Goal: Navigation & Orientation: Find specific page/section

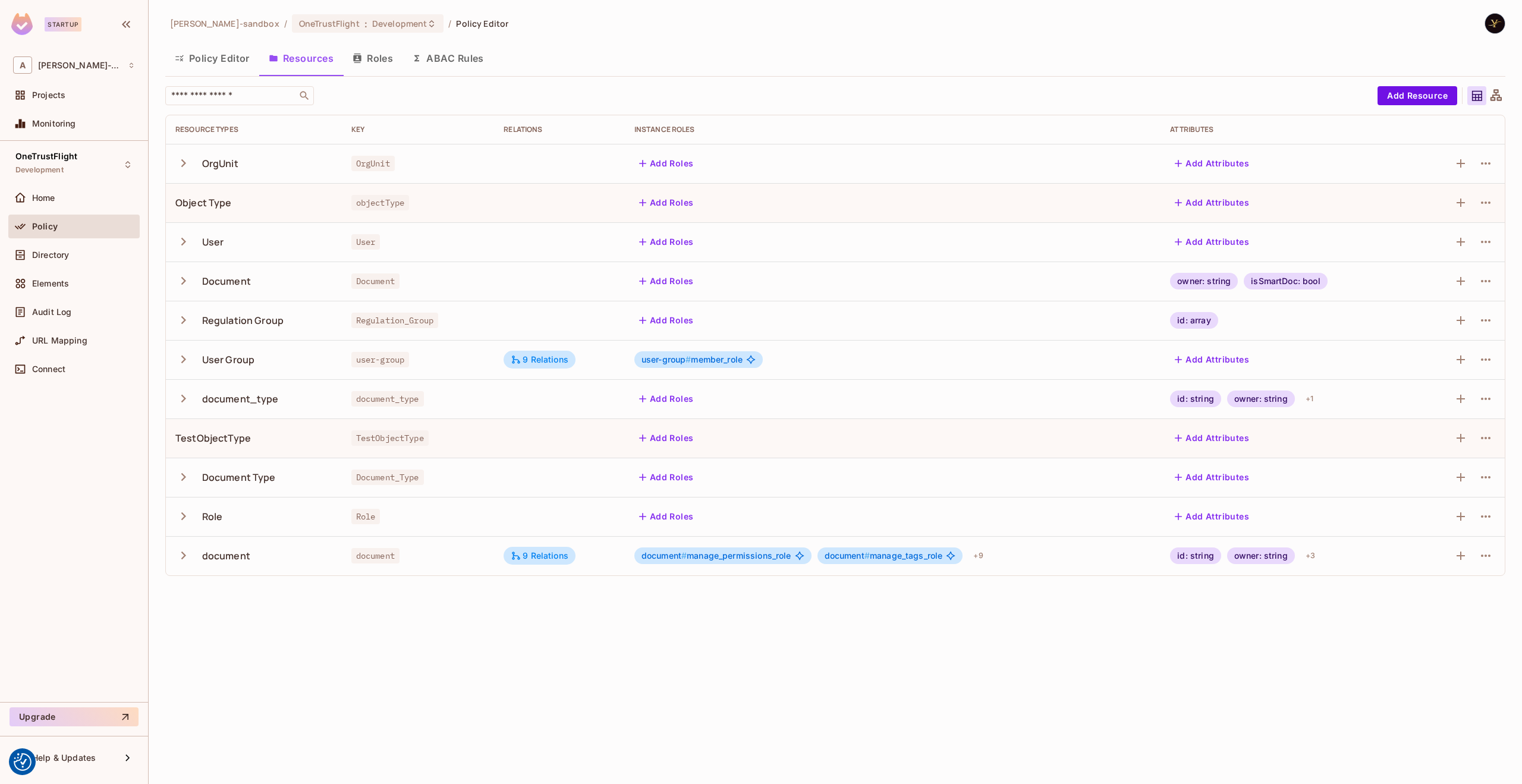
click at [15, 21] on img at bounding box center [22, 24] width 21 height 22
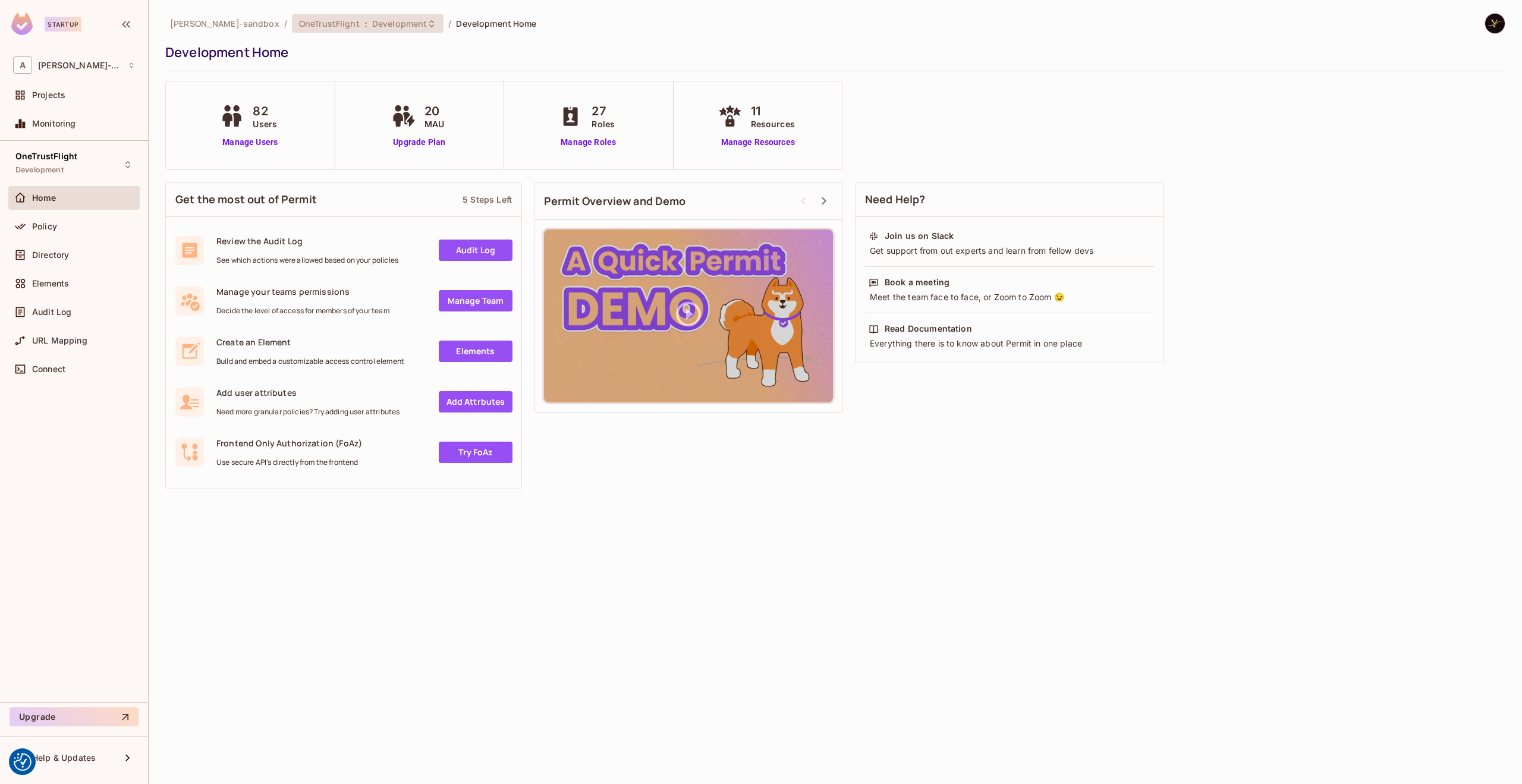
click at [372, 28] on span "Development" at bounding box center [399, 24] width 54 height 11
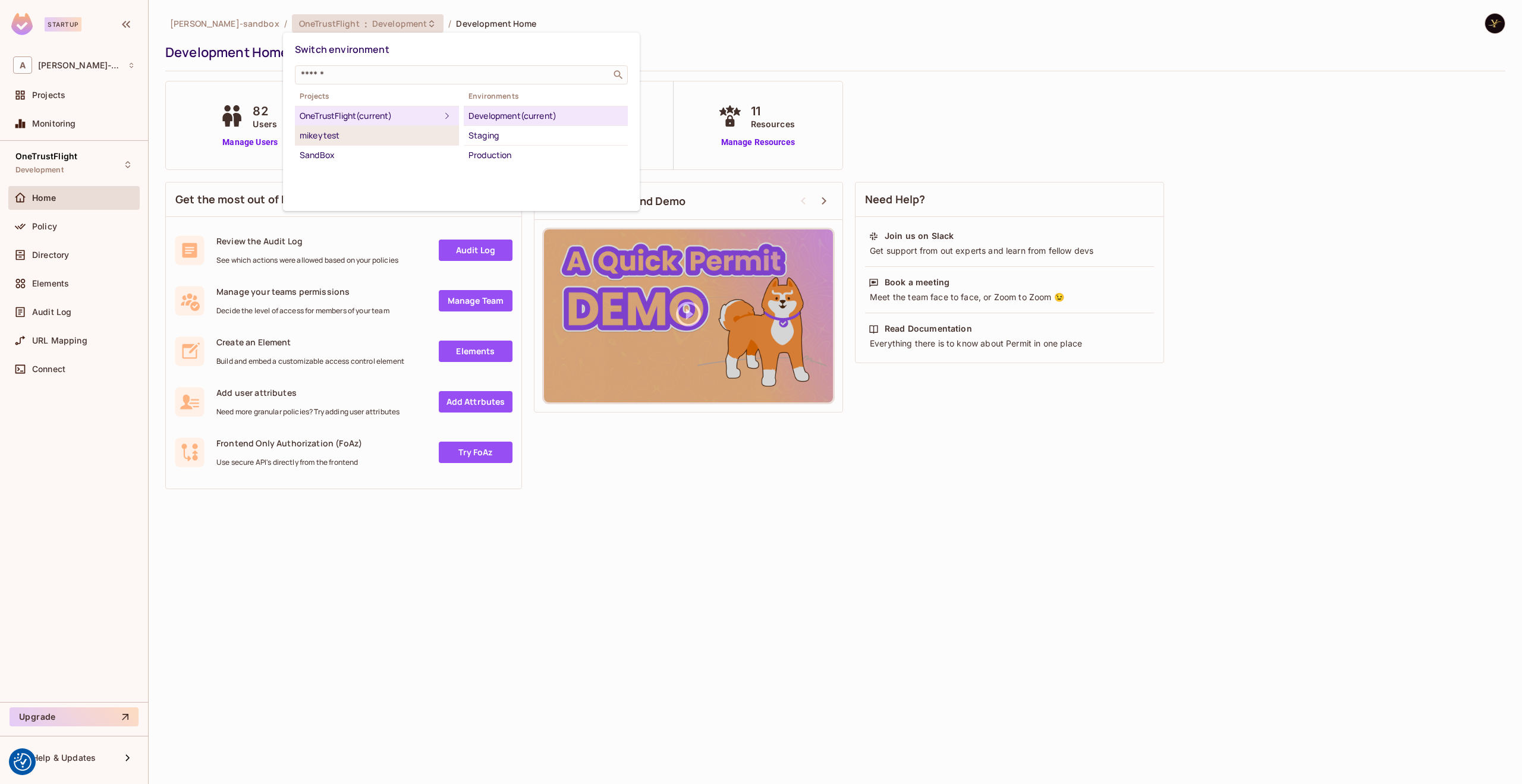
click at [356, 137] on div "mikeytest" at bounding box center [377, 136] width 154 height 15
click at [495, 123] on li "Development" at bounding box center [546, 115] width 164 height 19
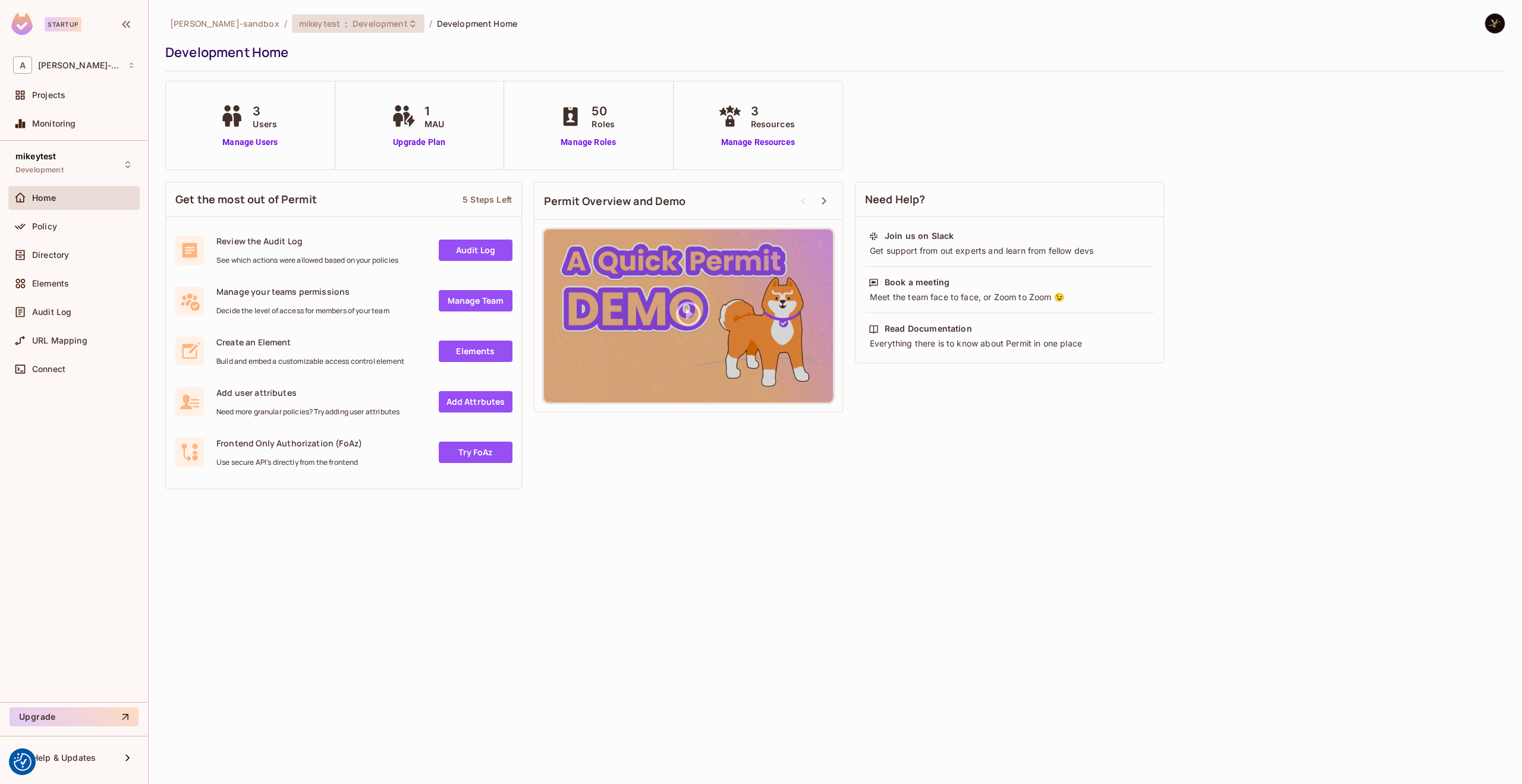
click at [375, 25] on span "Development" at bounding box center [379, 24] width 54 height 11
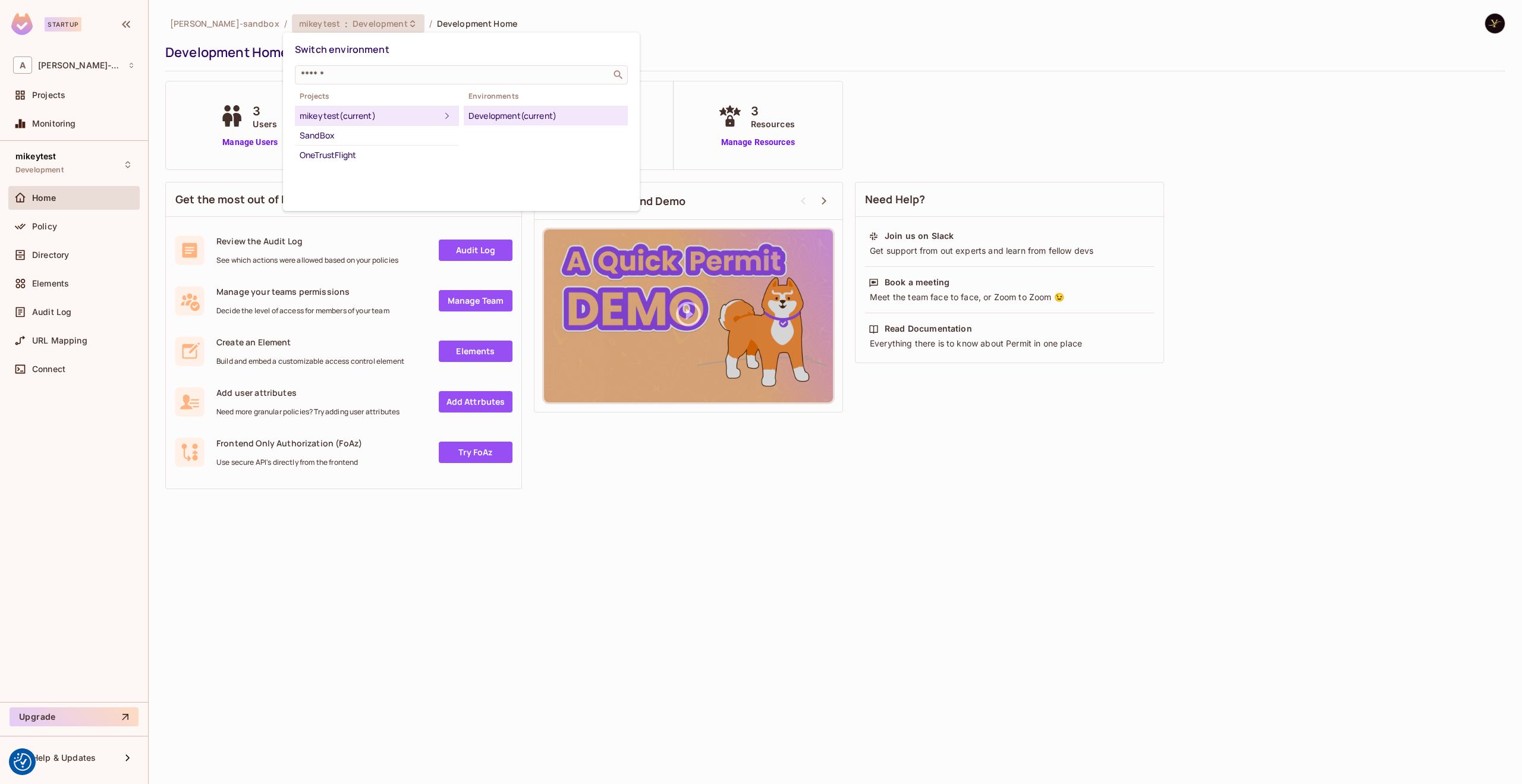
click at [371, 24] on div at bounding box center [761, 392] width 1522 height 784
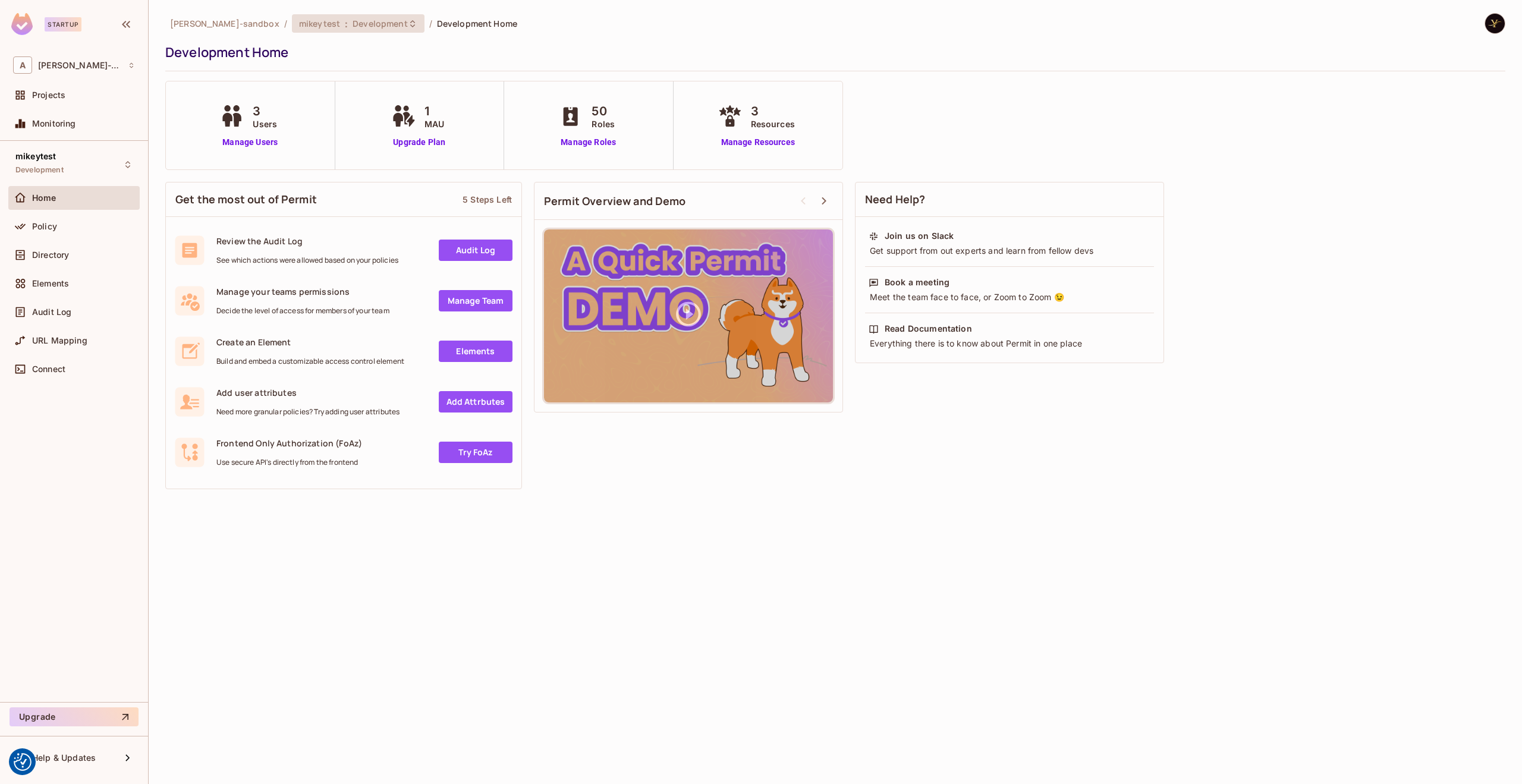
click at [381, 20] on span "Development" at bounding box center [379, 24] width 54 height 11
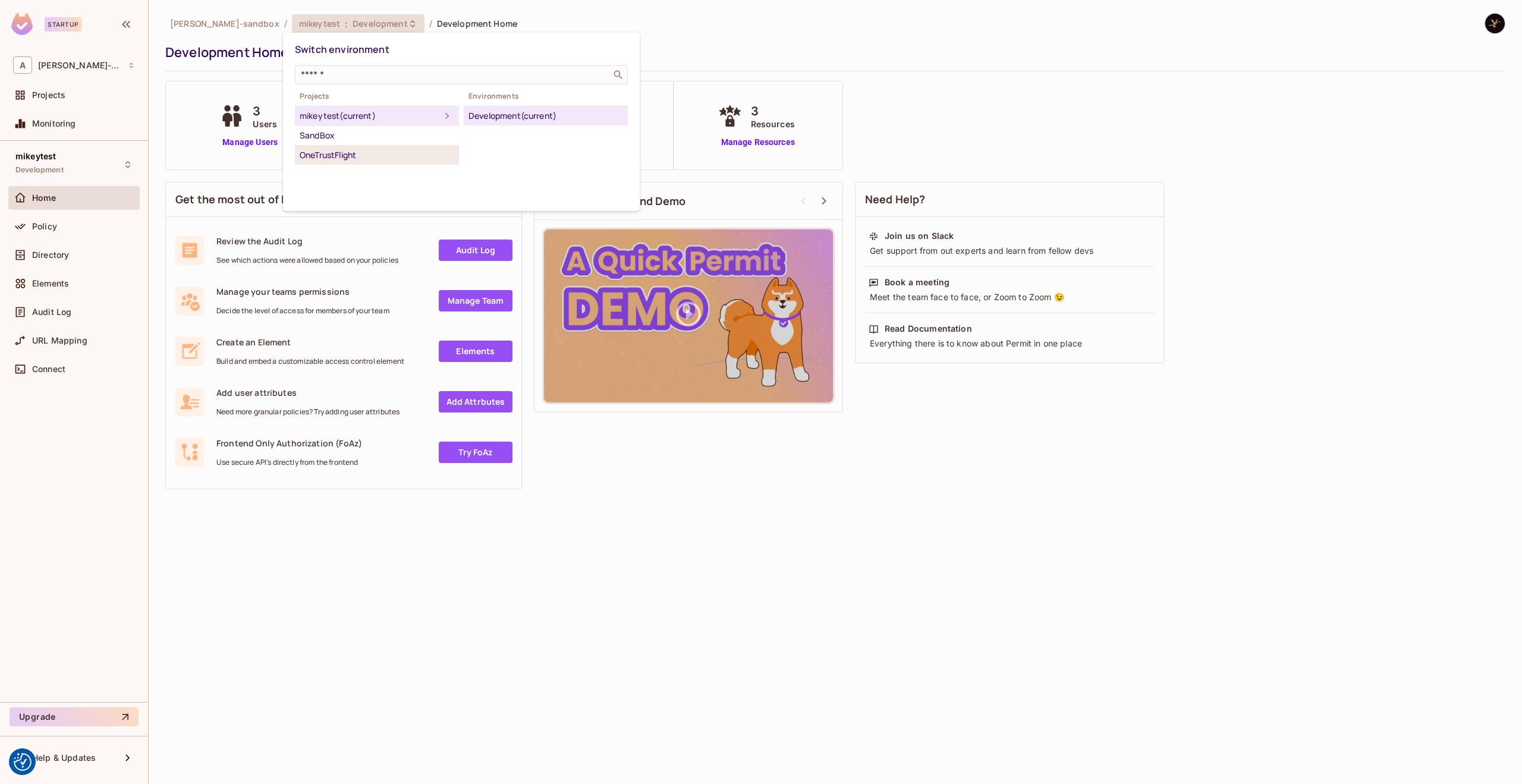
click at [347, 154] on div "OneTrustFlight" at bounding box center [377, 155] width 154 height 15
click at [473, 149] on div "Production" at bounding box center [545, 155] width 154 height 15
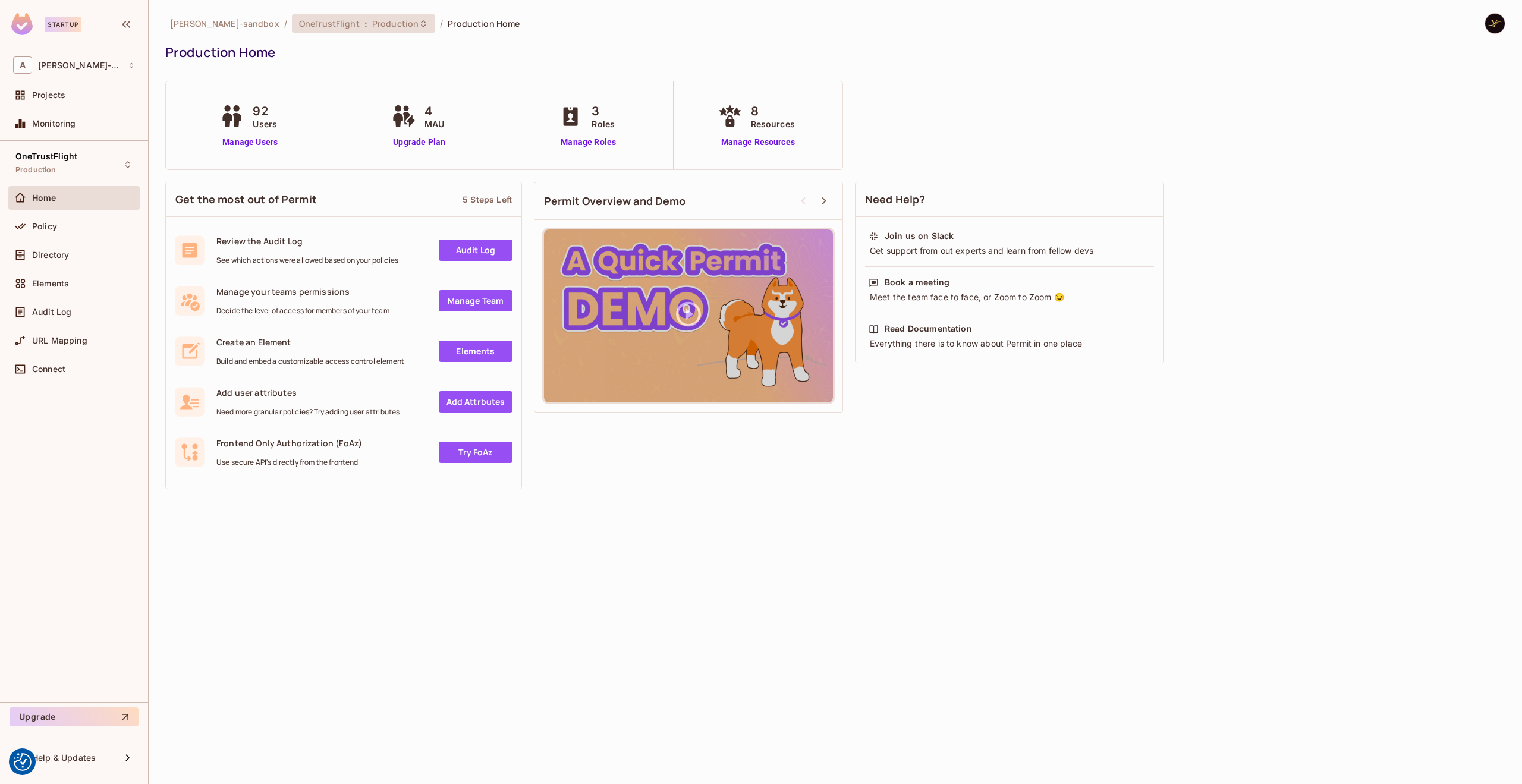
click at [376, 28] on span "Production" at bounding box center [395, 24] width 46 height 11
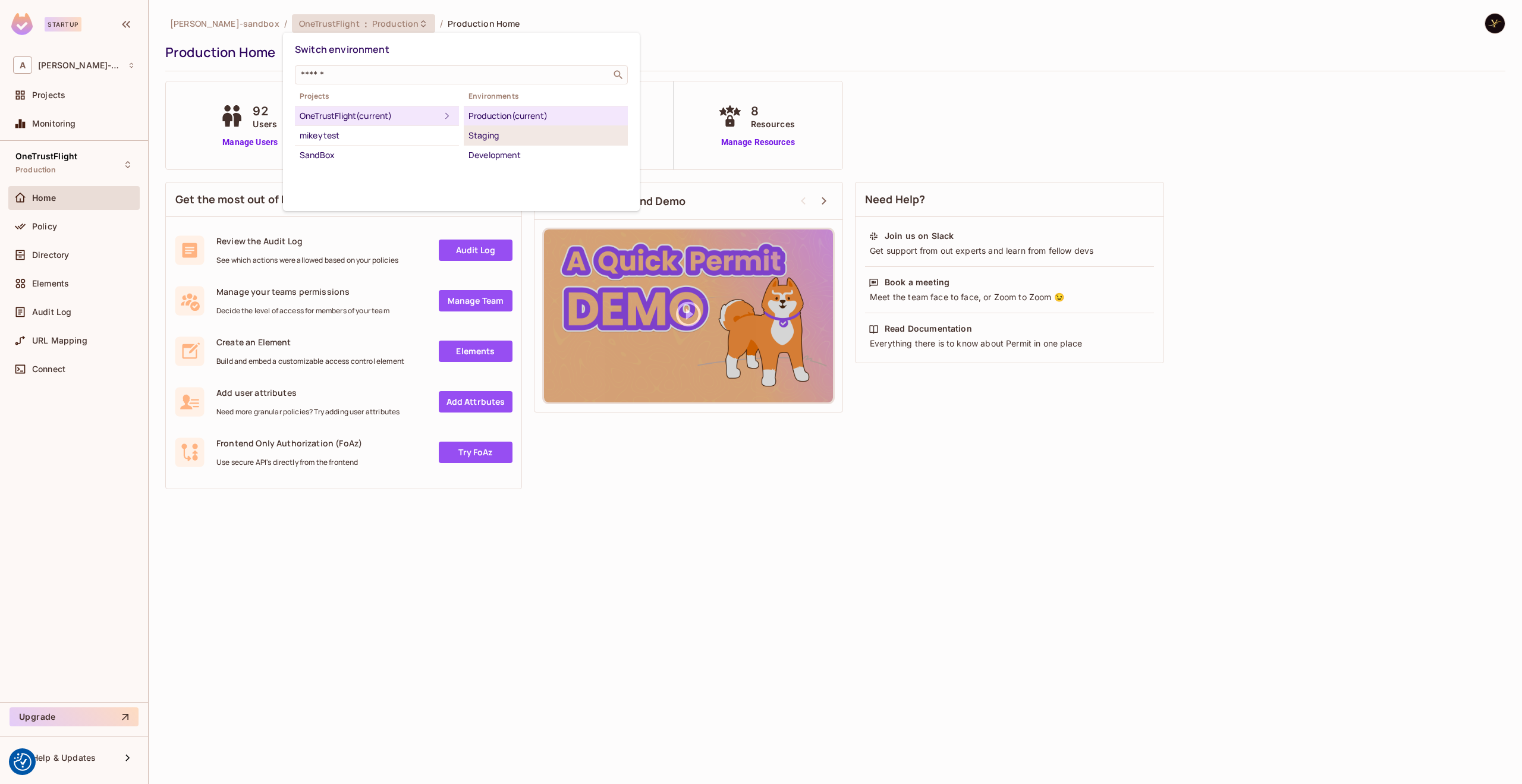
click at [557, 129] on div "Staging" at bounding box center [545, 136] width 154 height 15
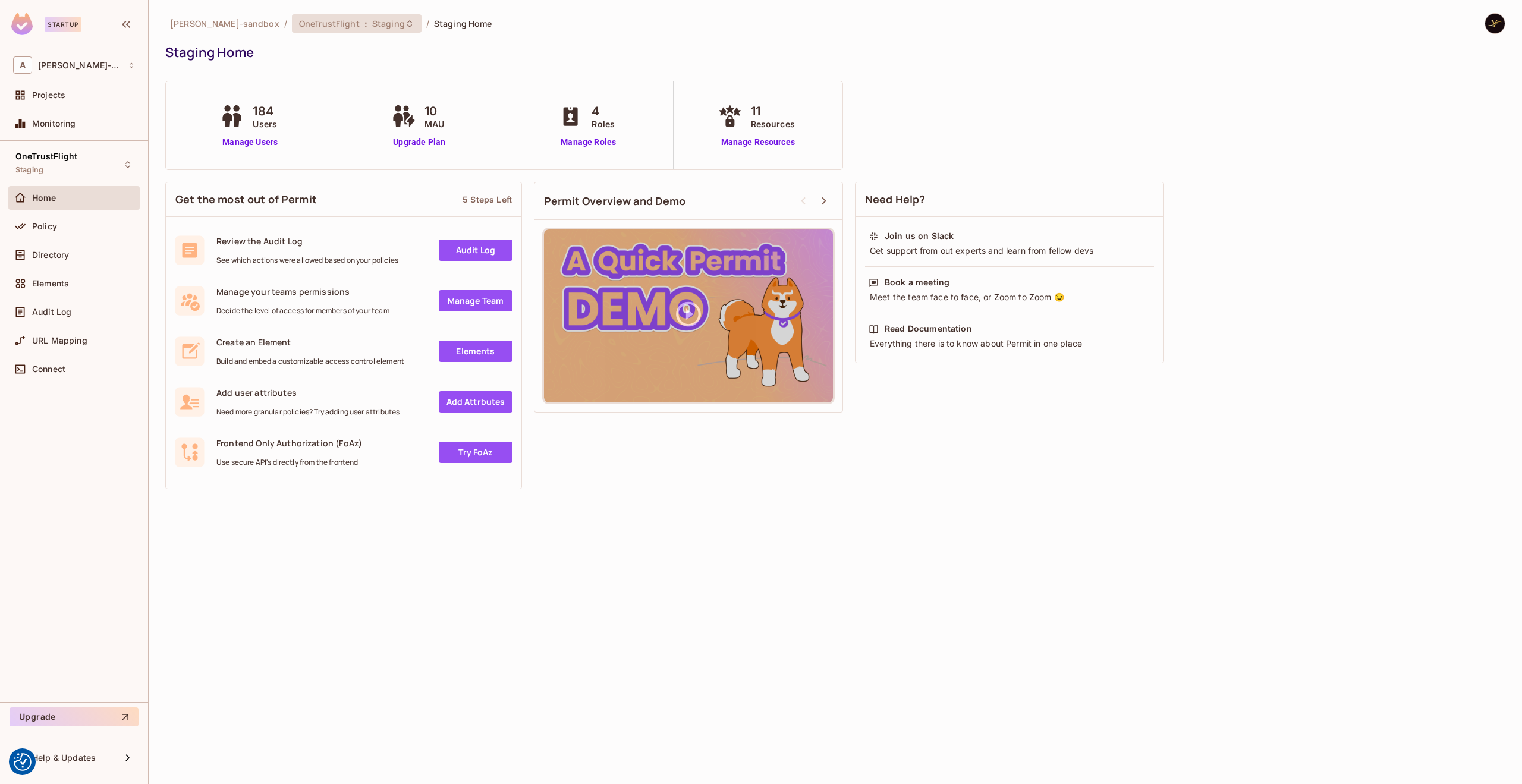
click at [384, 29] on div "OneTrustFlight : Staging" at bounding box center [356, 24] width 129 height 19
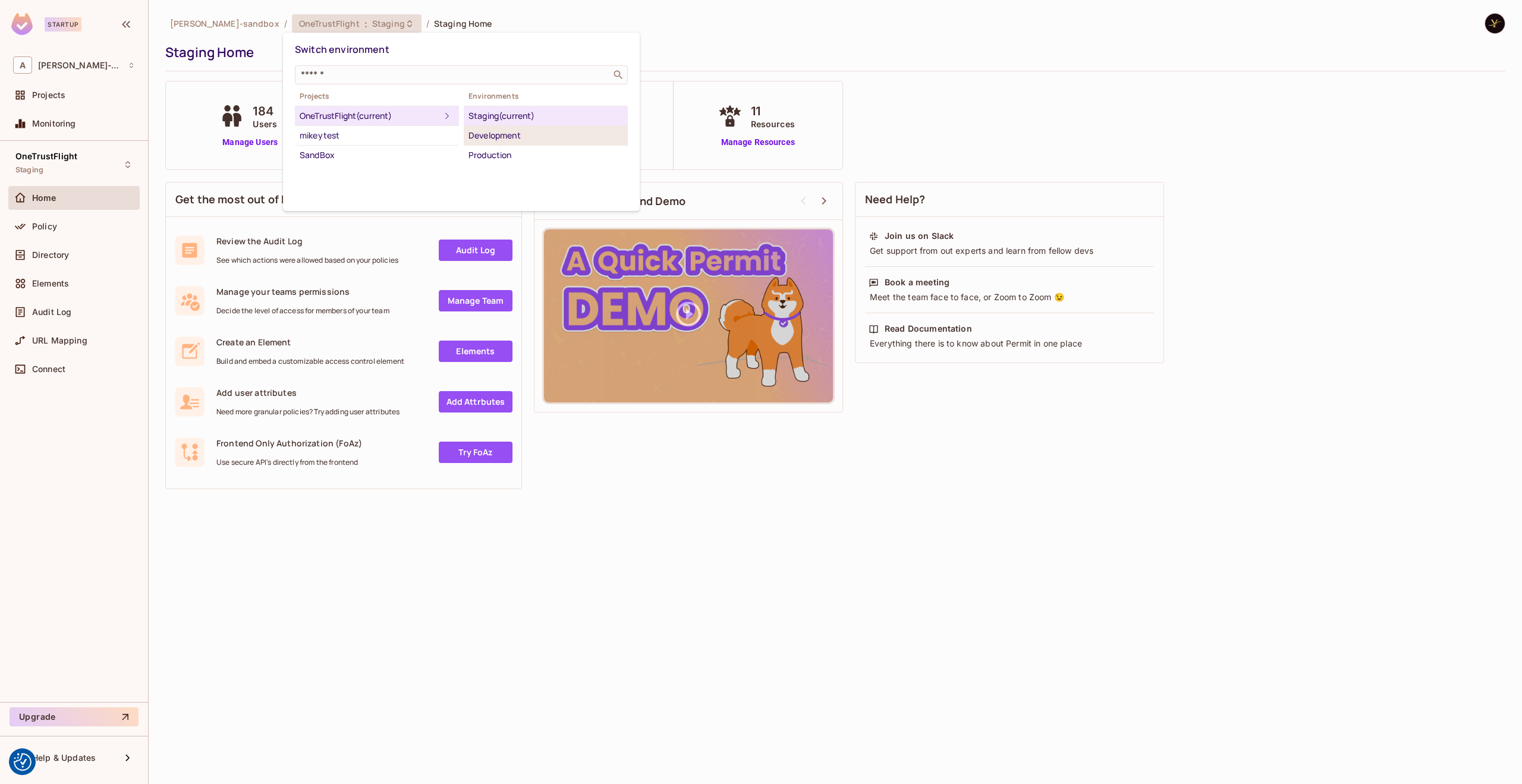
click at [515, 140] on div "Development" at bounding box center [545, 136] width 154 height 15
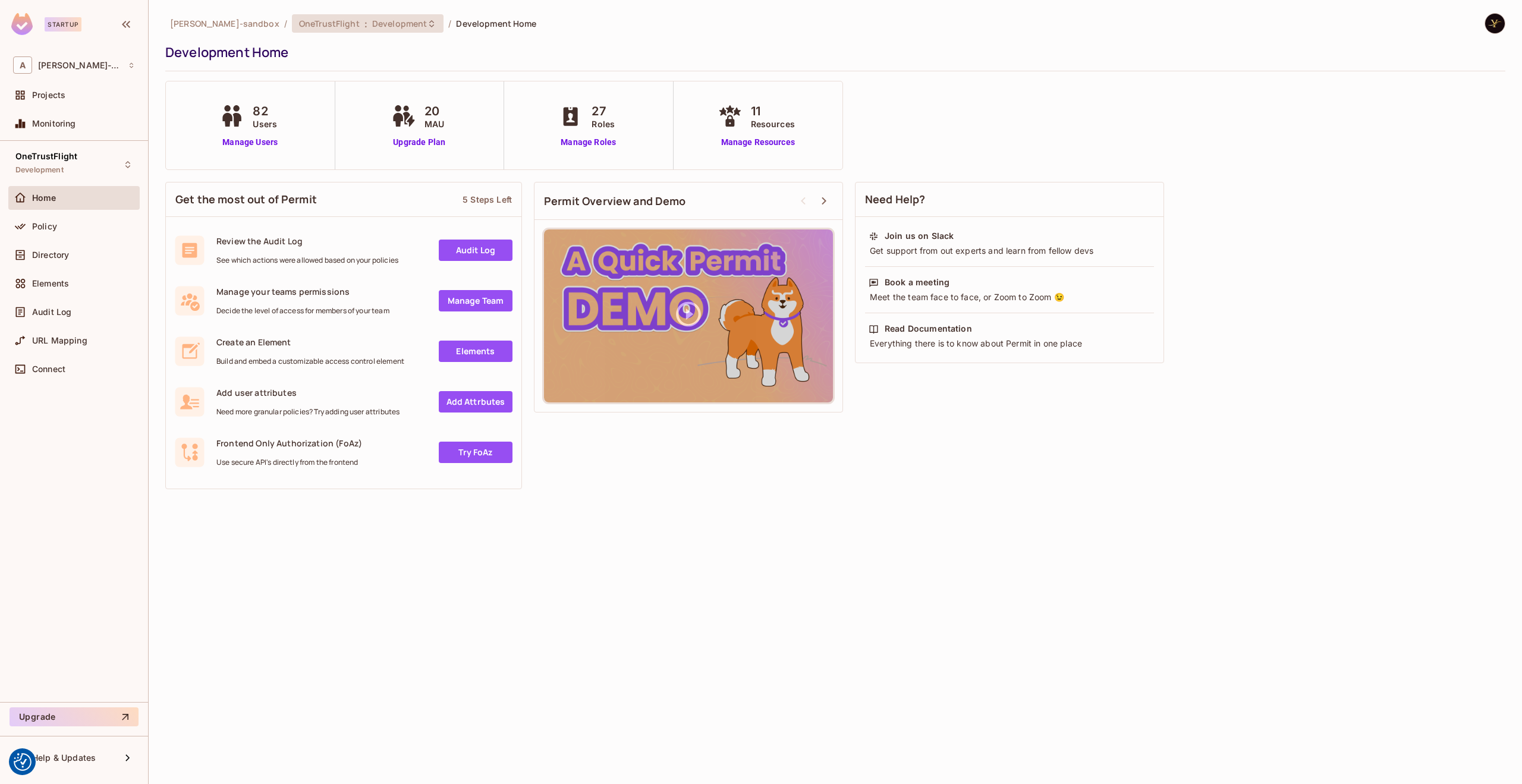
click at [327, 18] on span "OneTrustFlight" at bounding box center [329, 24] width 61 height 11
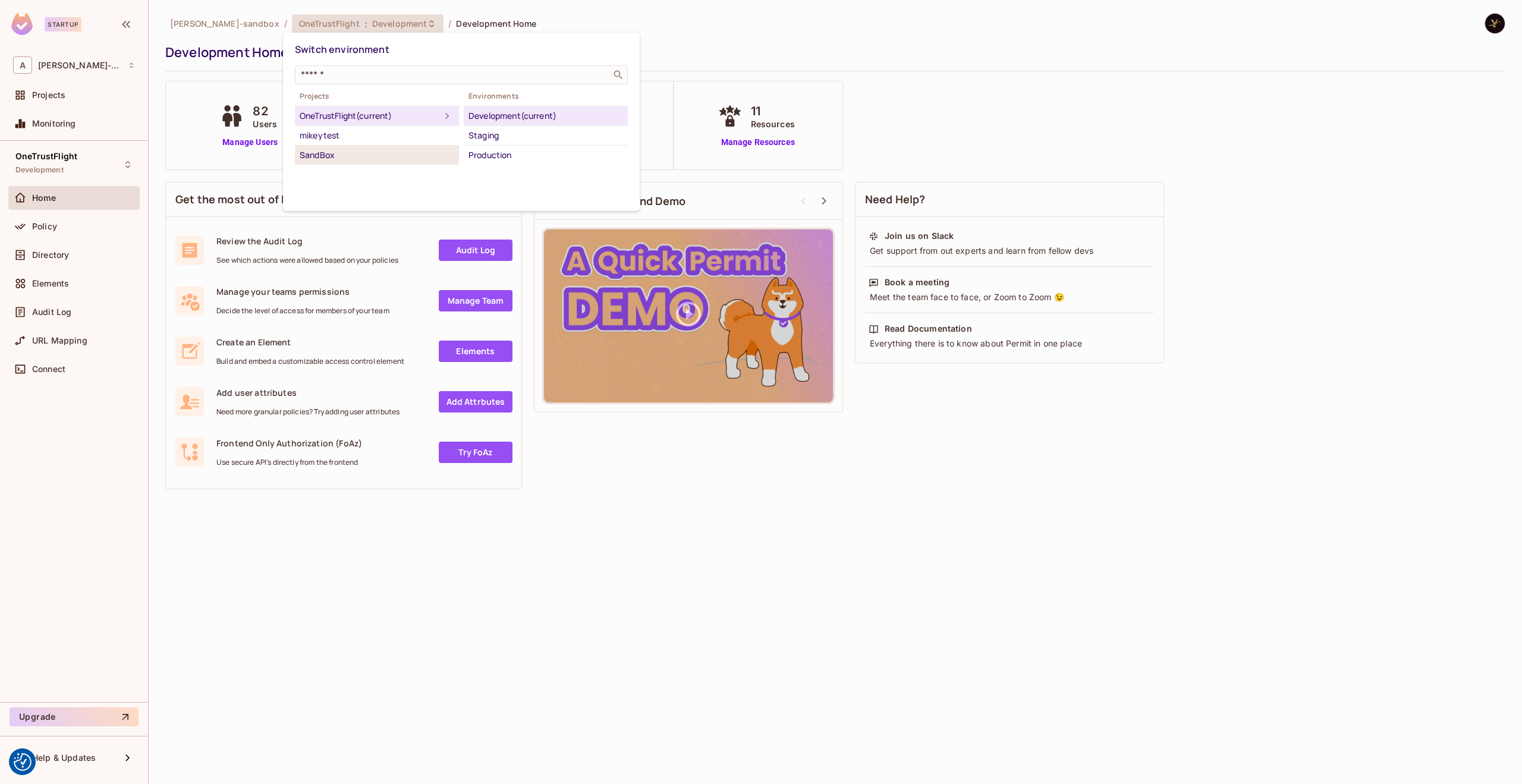
click at [328, 149] on div "SandBox" at bounding box center [377, 155] width 154 height 15
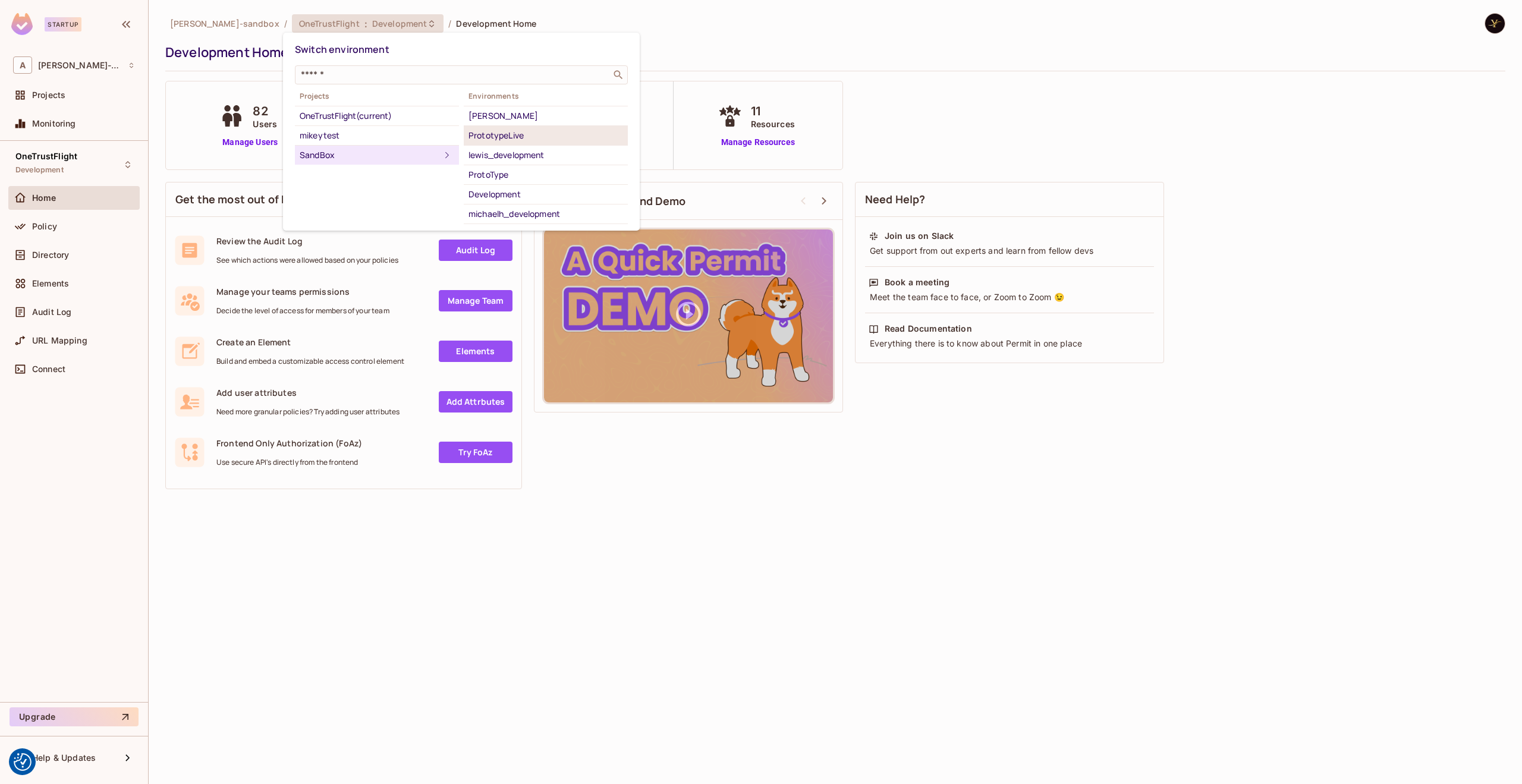
click at [527, 134] on div "PrototypeLive" at bounding box center [545, 136] width 154 height 15
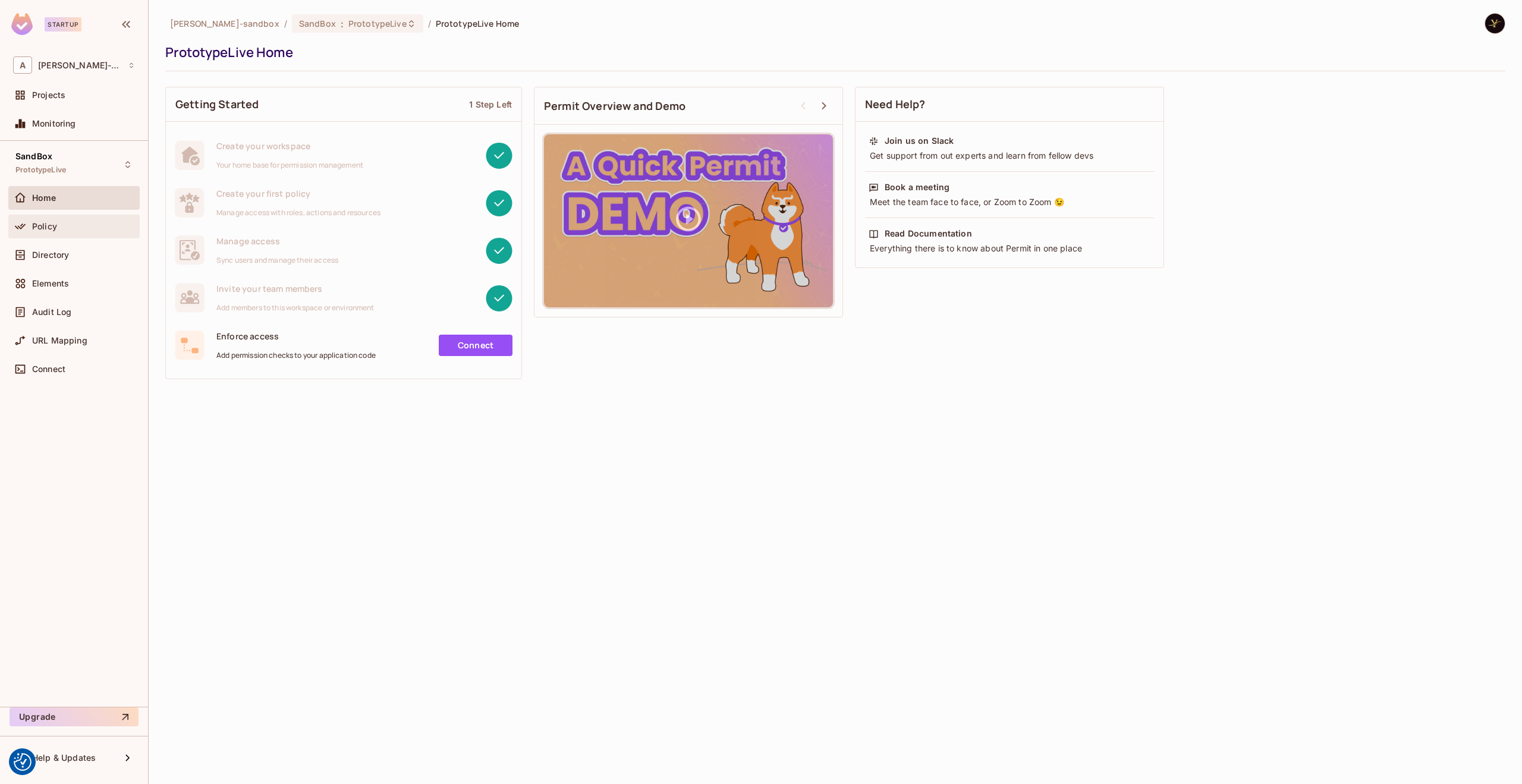
click at [85, 222] on div "Policy" at bounding box center [84, 227] width 103 height 10
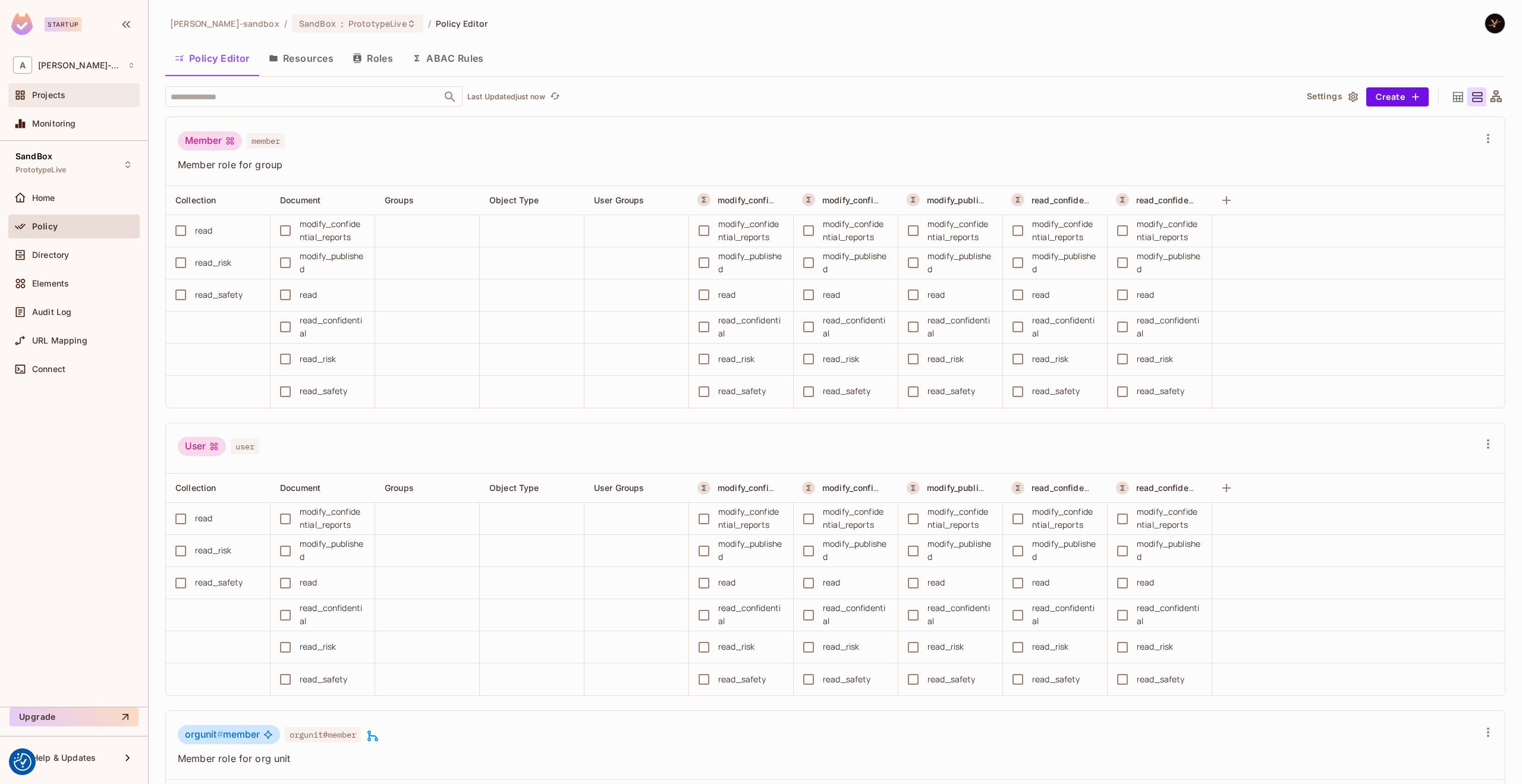
click at [103, 103] on div "Projects" at bounding box center [74, 94] width 132 height 24
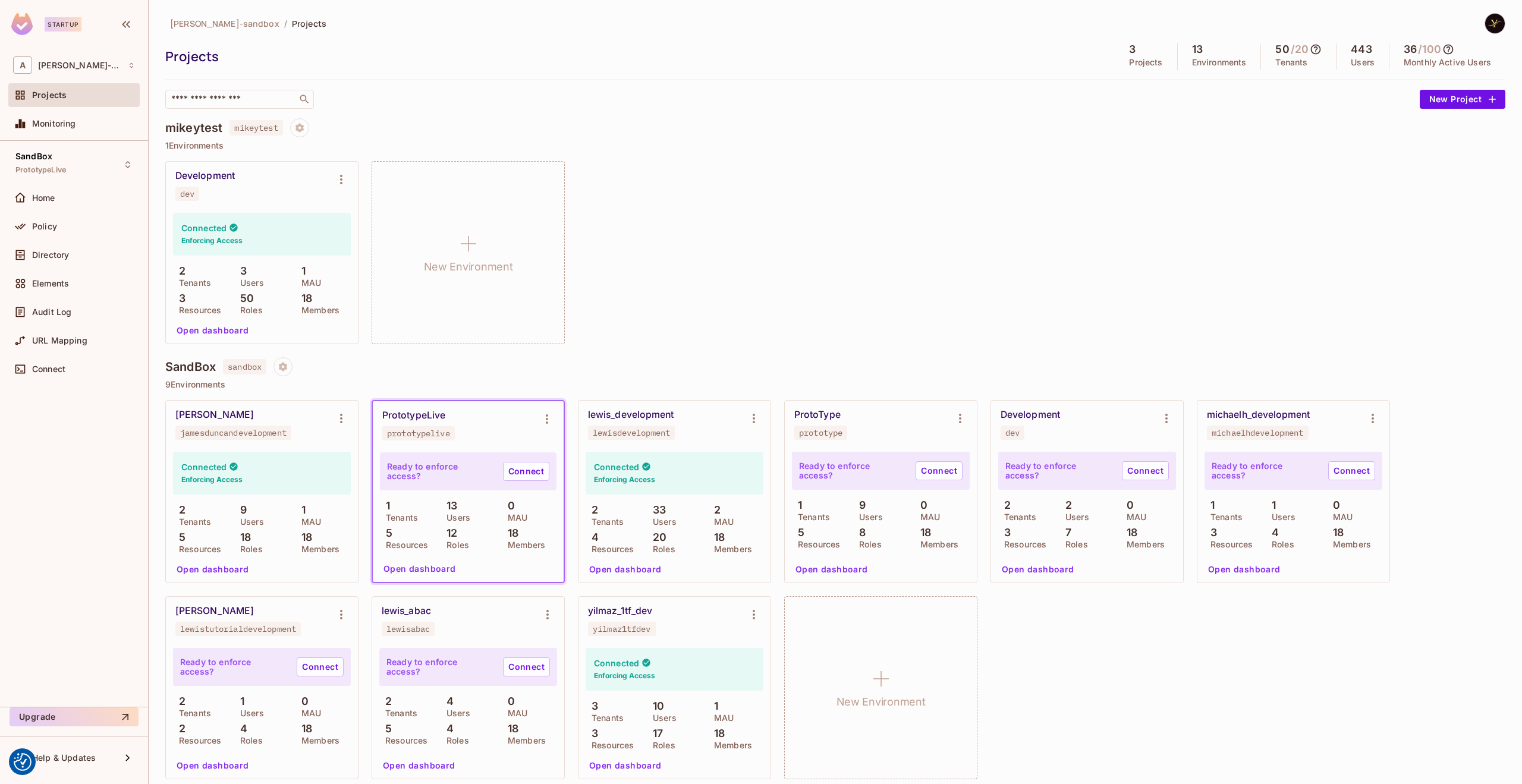
click at [649, 80] on div "alex-trustflight-sandbox / Projects Projects 3 Projects 13 Environments 50 / 20…" at bounding box center [835, 61] width 1340 height 96
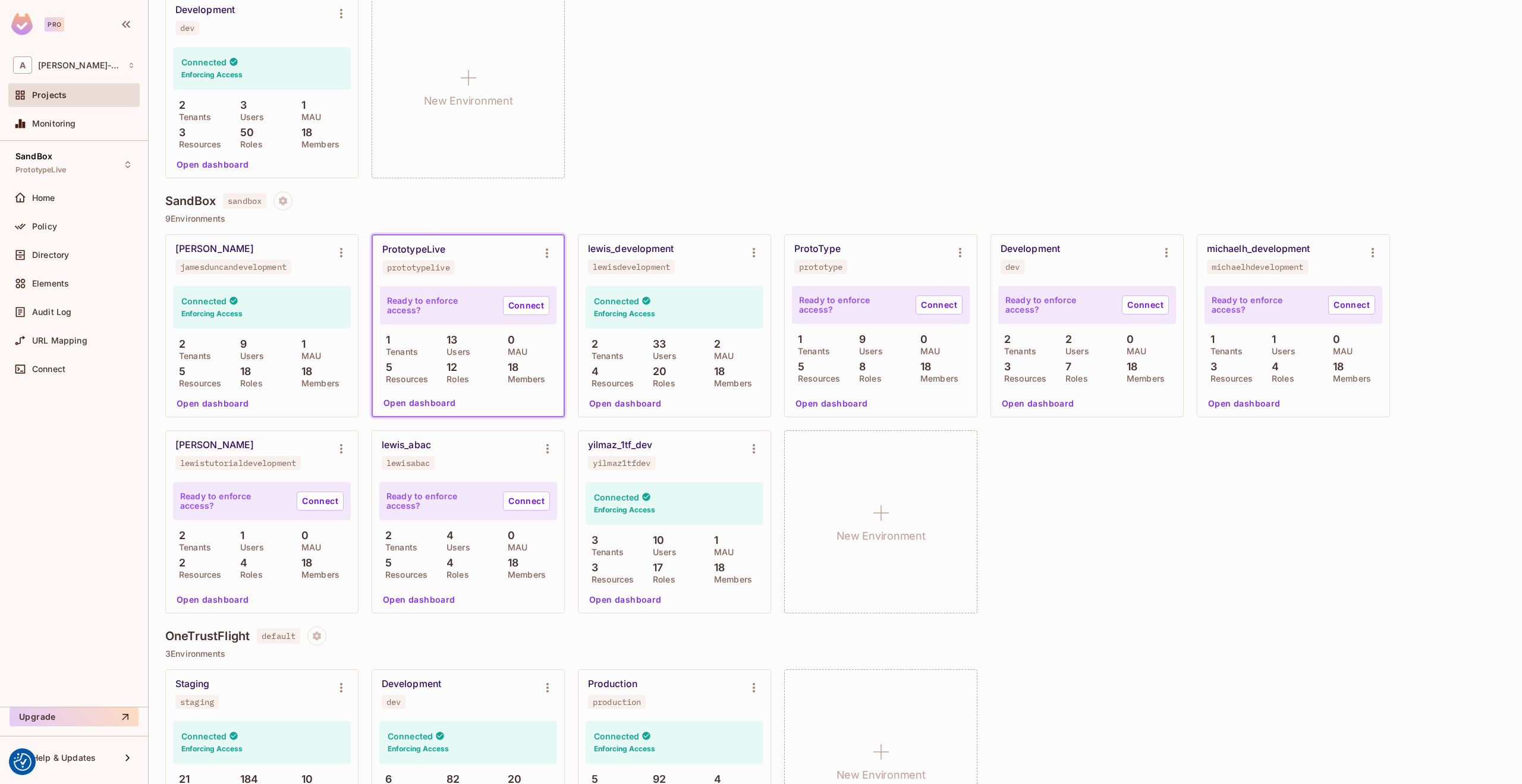
scroll to position [247, 0]
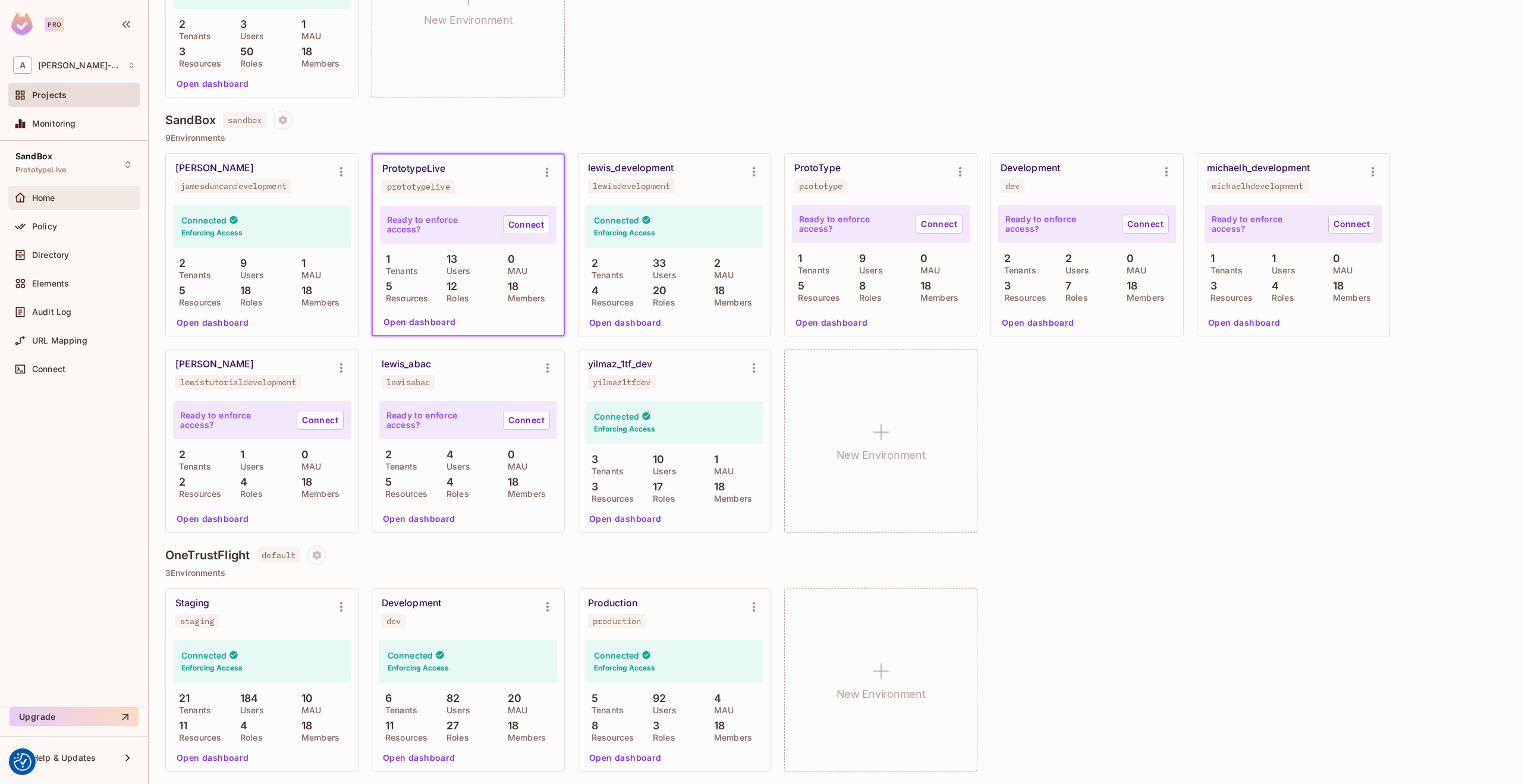
click at [73, 193] on div "Home" at bounding box center [84, 198] width 103 height 10
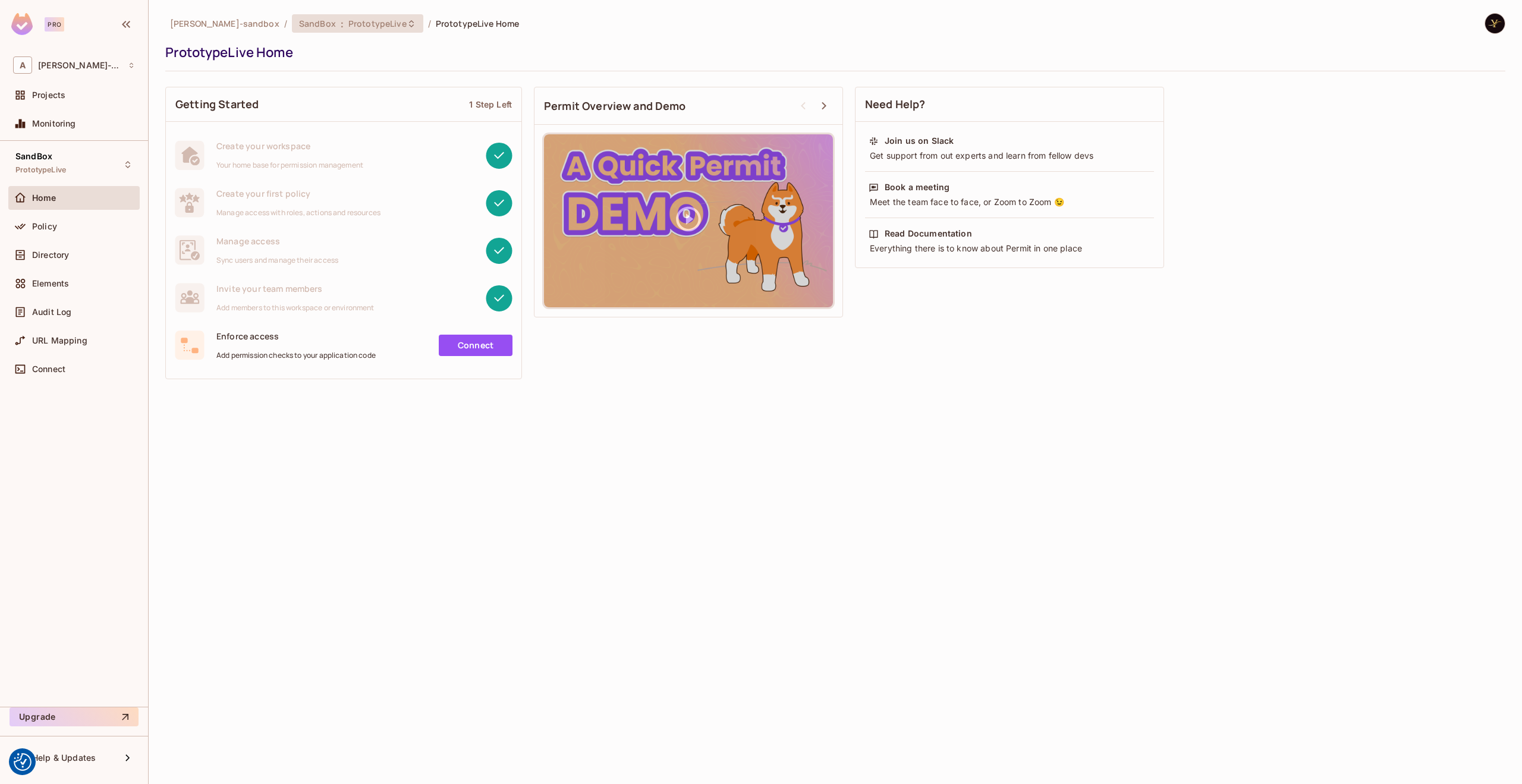
click at [360, 22] on span "PrototypeLive" at bounding box center [378, 24] width 59 height 11
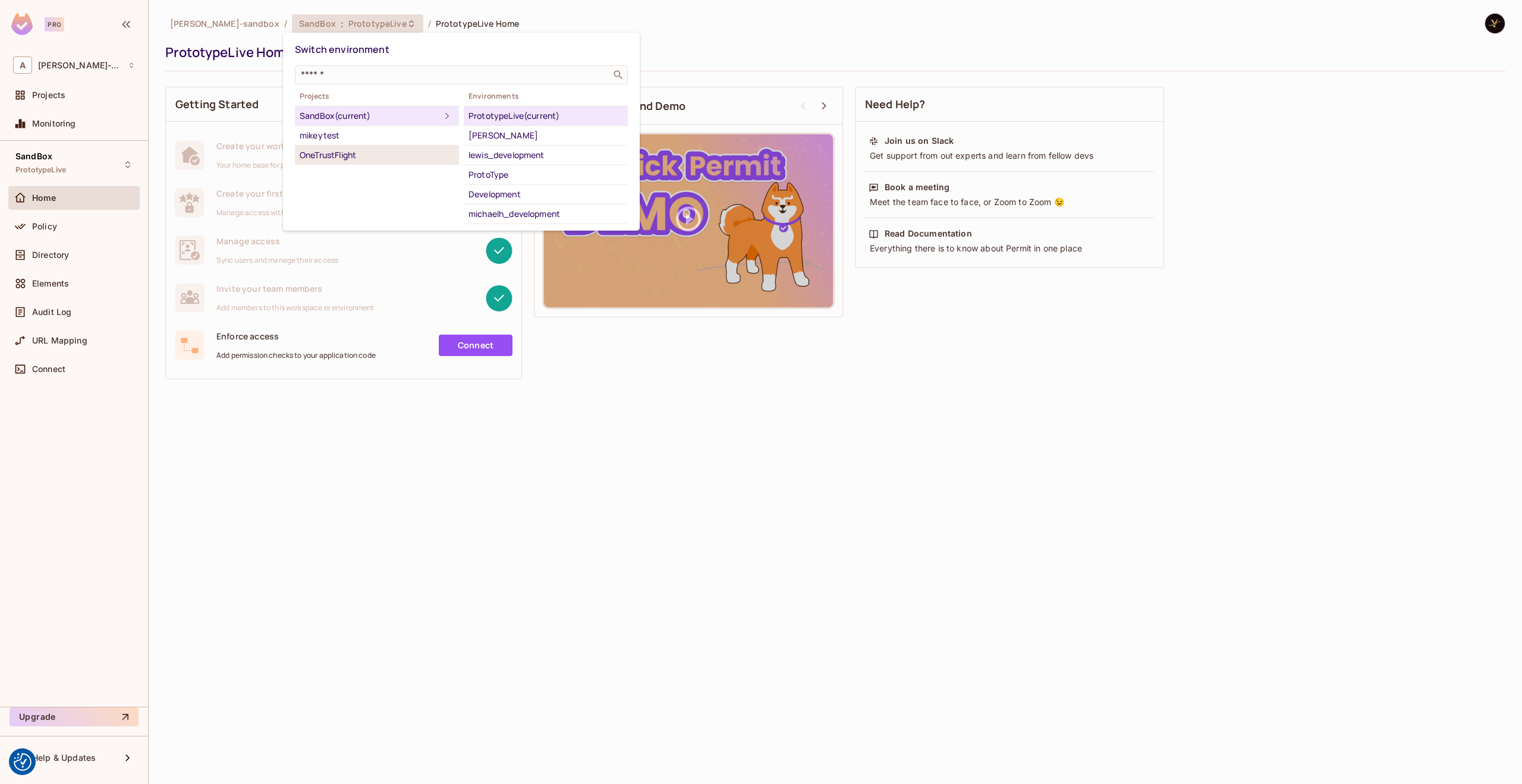
click at [369, 152] on div "OneTrustFlight" at bounding box center [377, 155] width 154 height 15
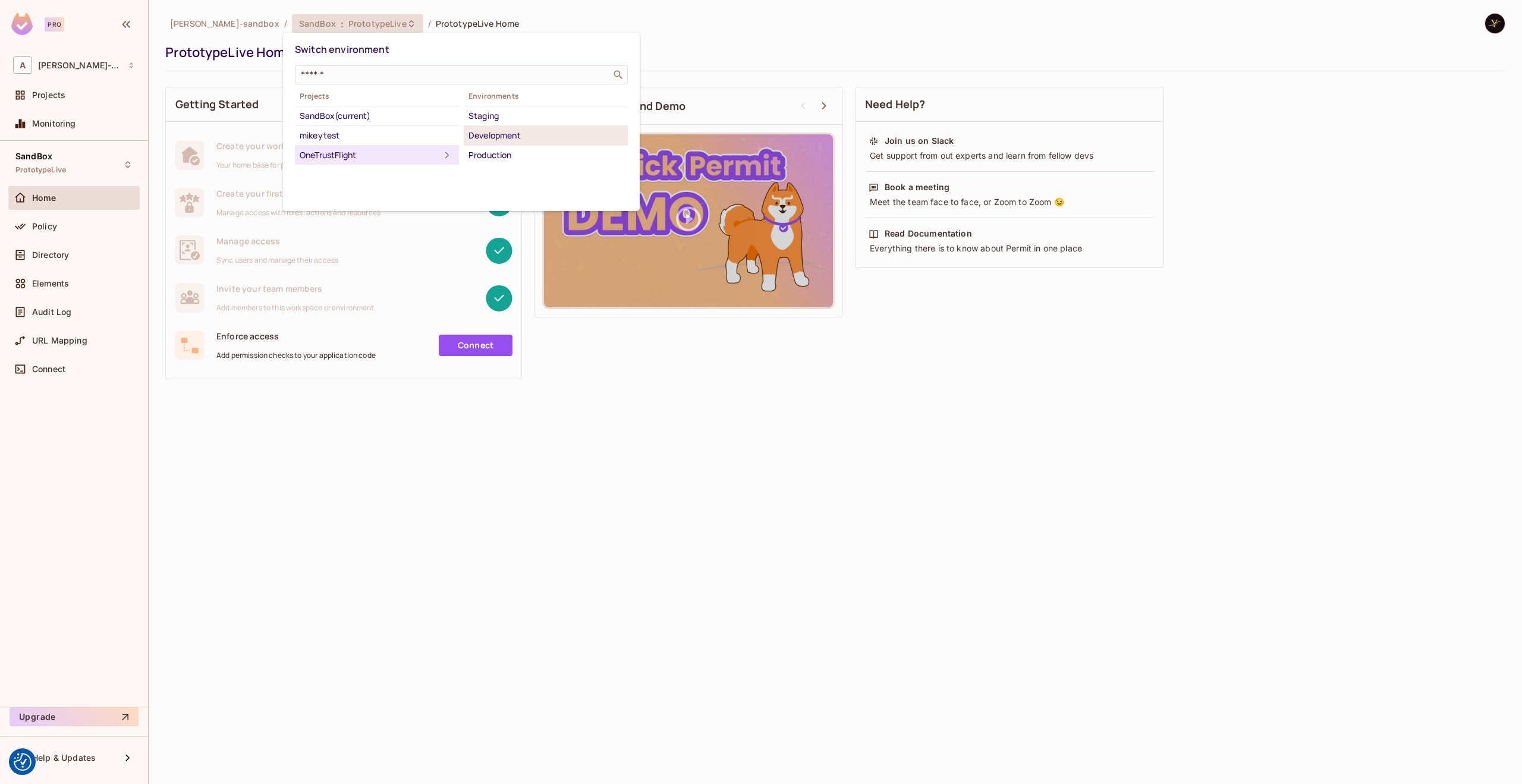
click at [501, 132] on div "Development" at bounding box center [545, 136] width 154 height 15
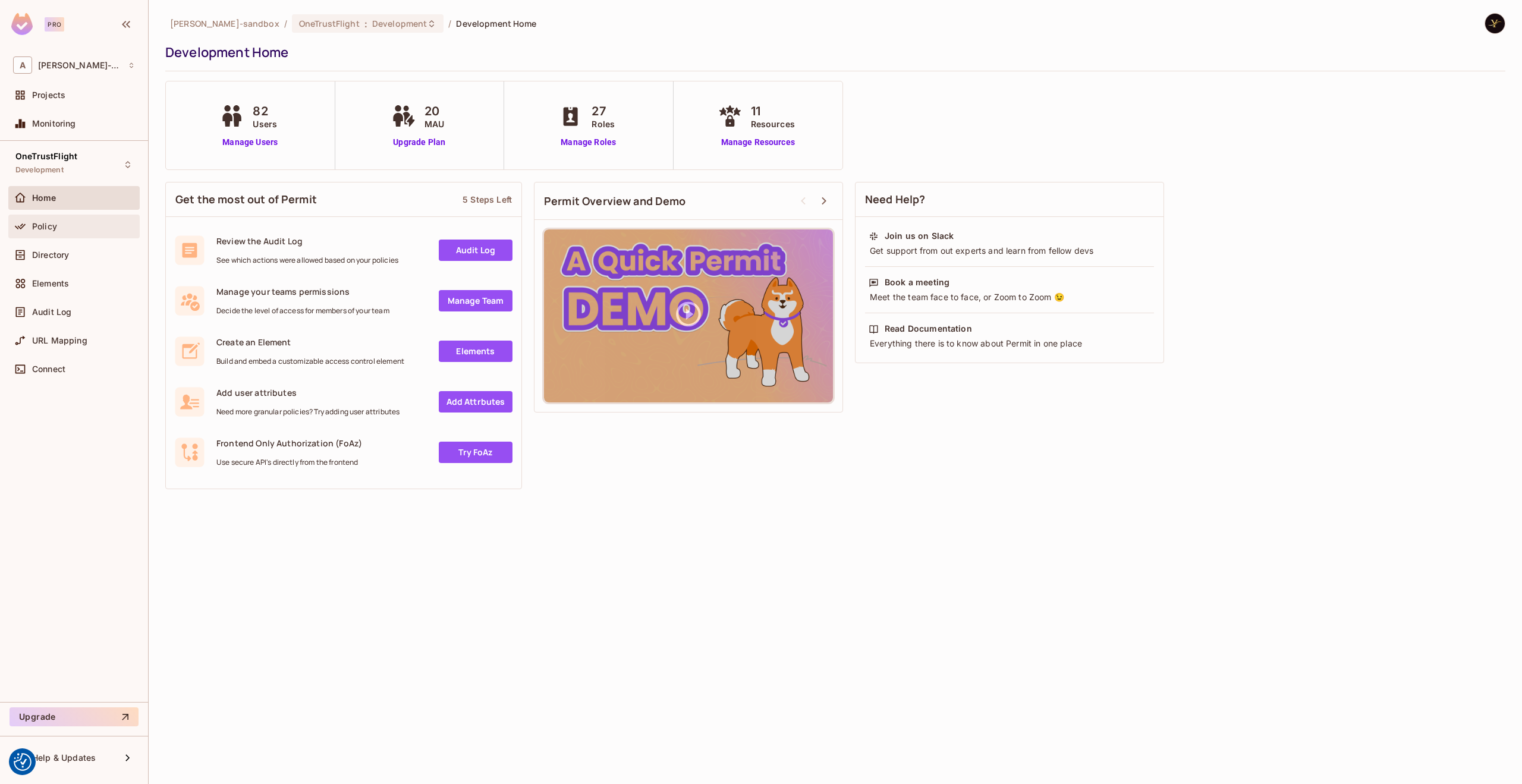
click at [48, 222] on span "Policy" at bounding box center [45, 227] width 25 height 10
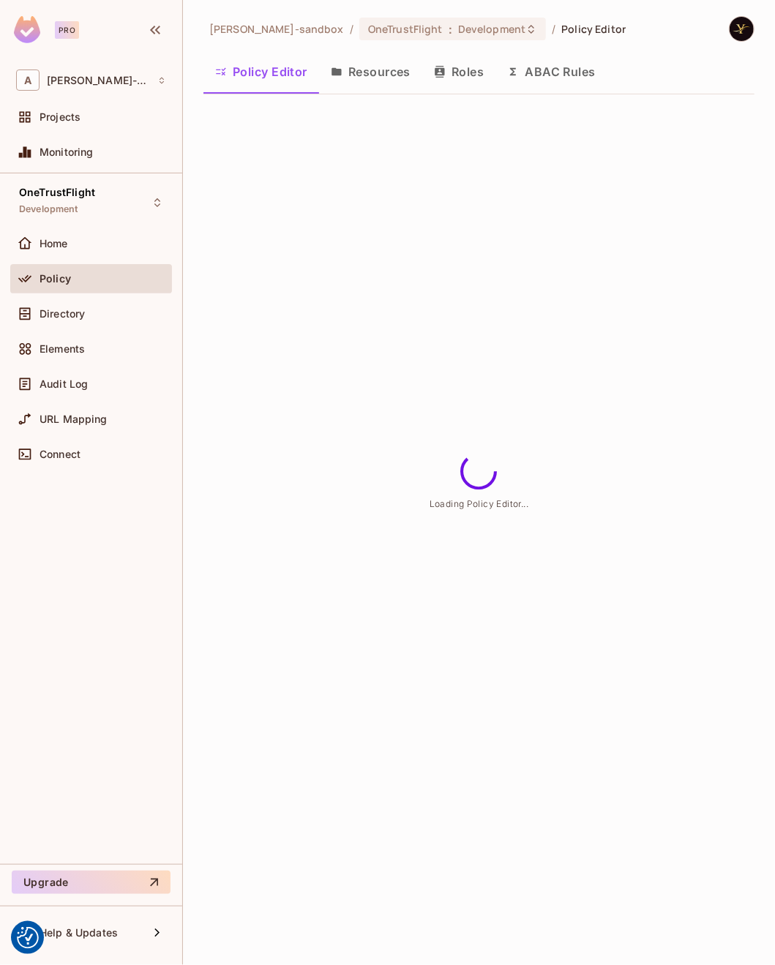
click at [538, 74] on button "ABAC Rules" at bounding box center [551, 71] width 112 height 37
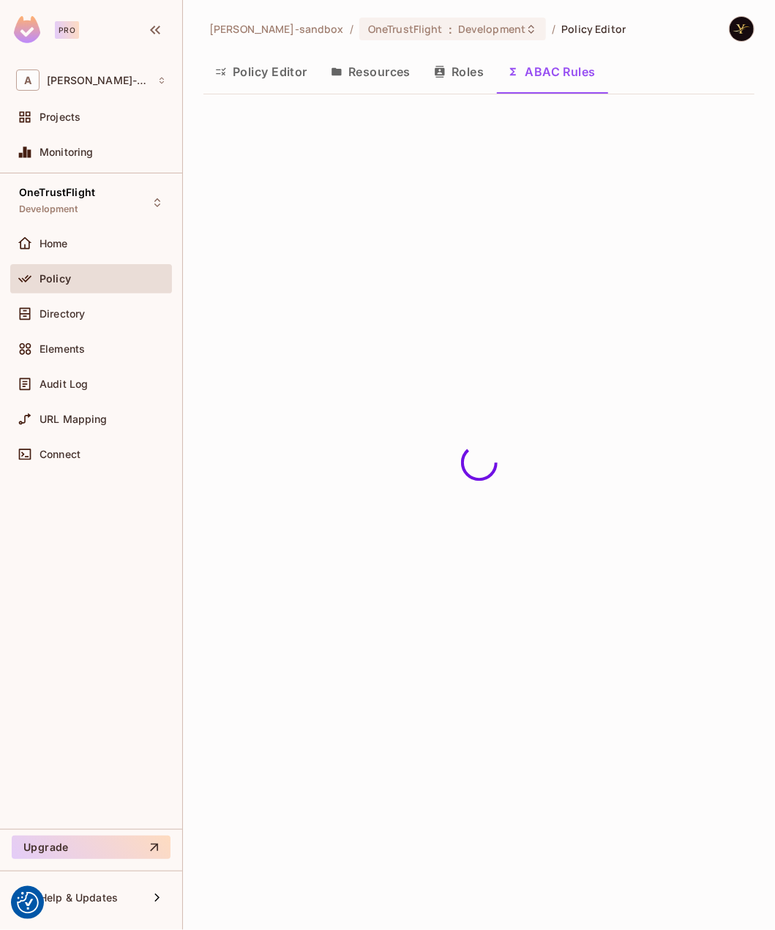
click at [736, 26] on img at bounding box center [741, 29] width 24 height 24
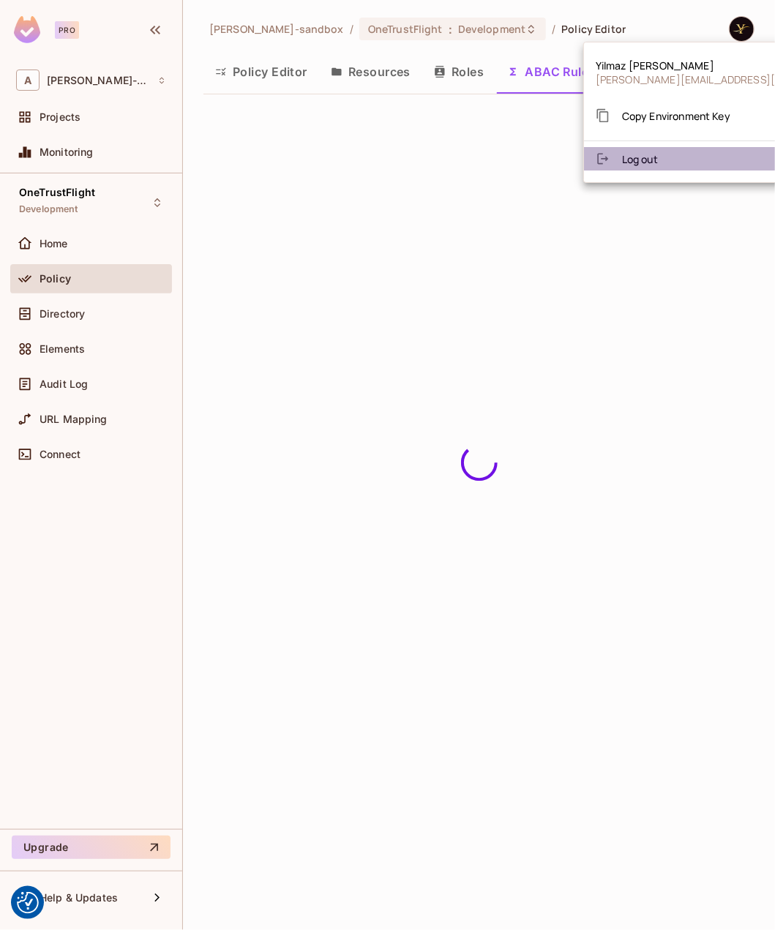
click at [714, 155] on li "Log out" at bounding box center [725, 158] width 282 height 23
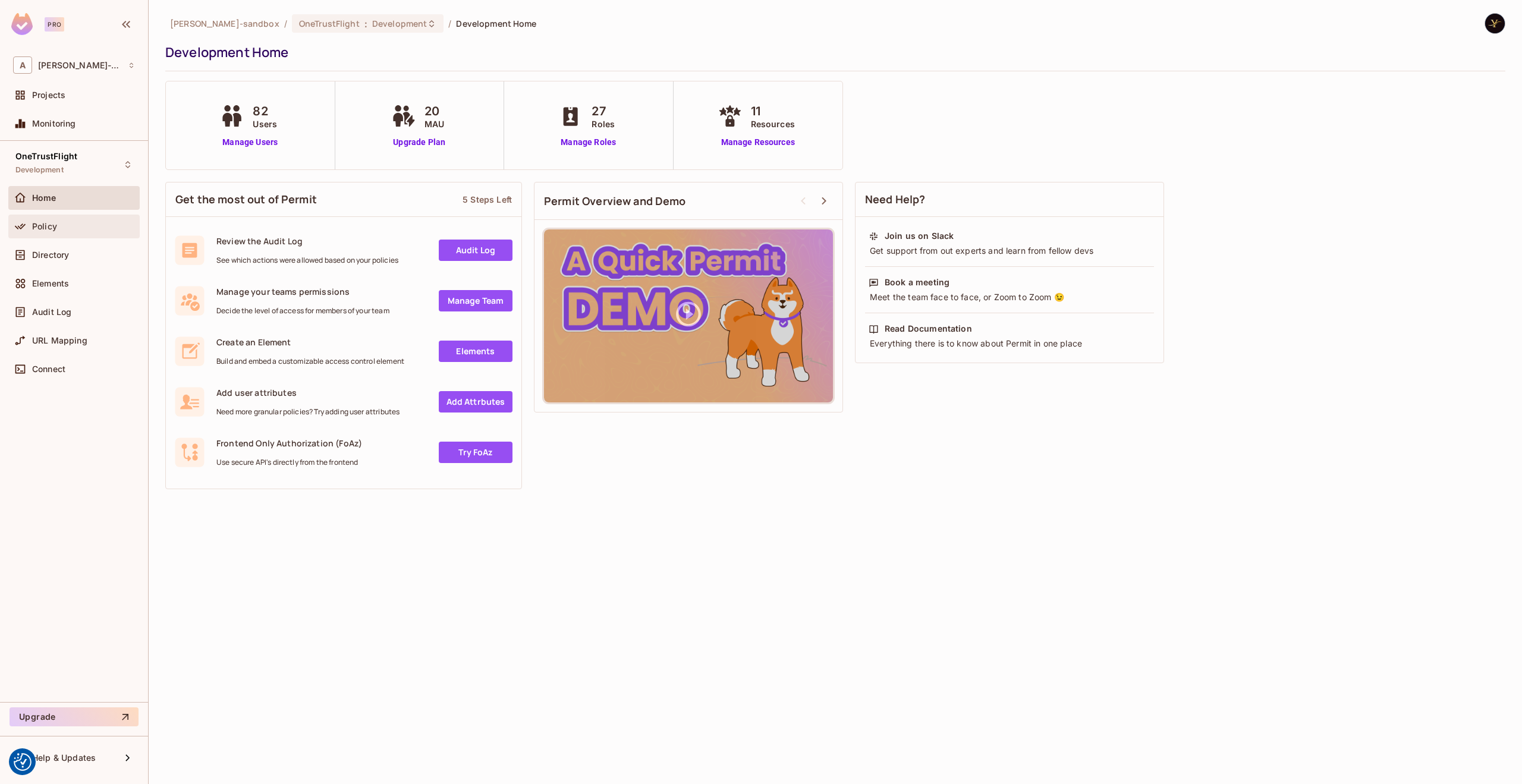
click at [49, 227] on span "Policy" at bounding box center [45, 227] width 25 height 10
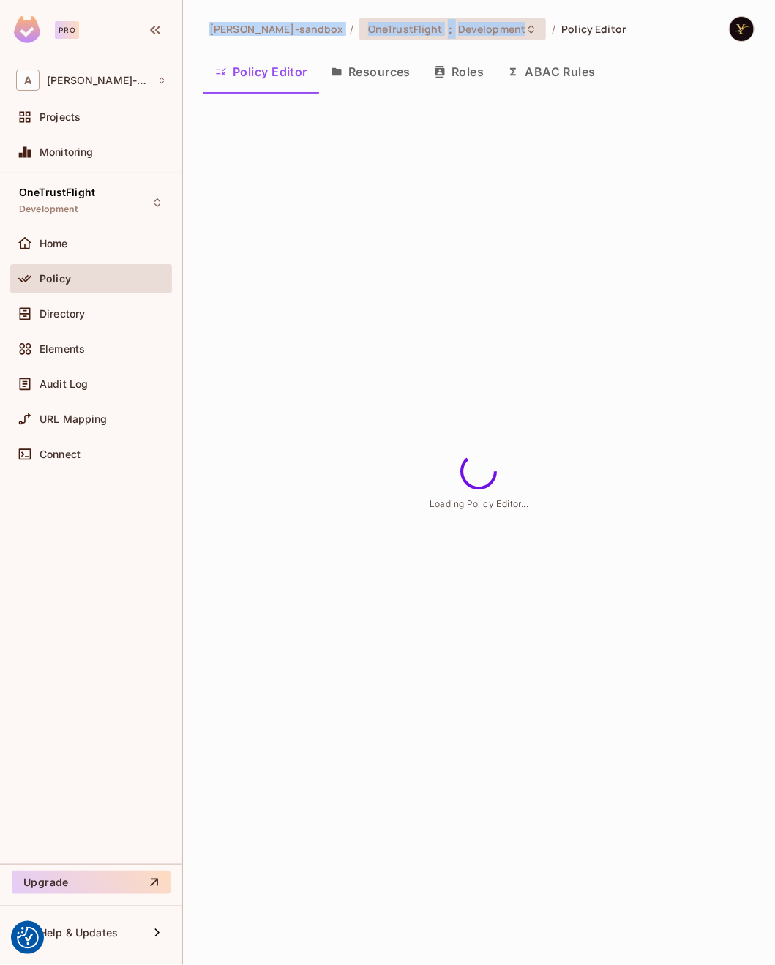
drag, startPoint x: 197, startPoint y: 24, endPoint x: 522, endPoint y: 30, distance: 325.6
click at [522, 30] on div "[PERSON_NAME]-sandbox / OneTrustFlight : Development / Policy Editor Policy Edi…" at bounding box center [479, 482] width 592 height 965
copy div "[PERSON_NAME]-sandbox / OneTrustFlight : Development"
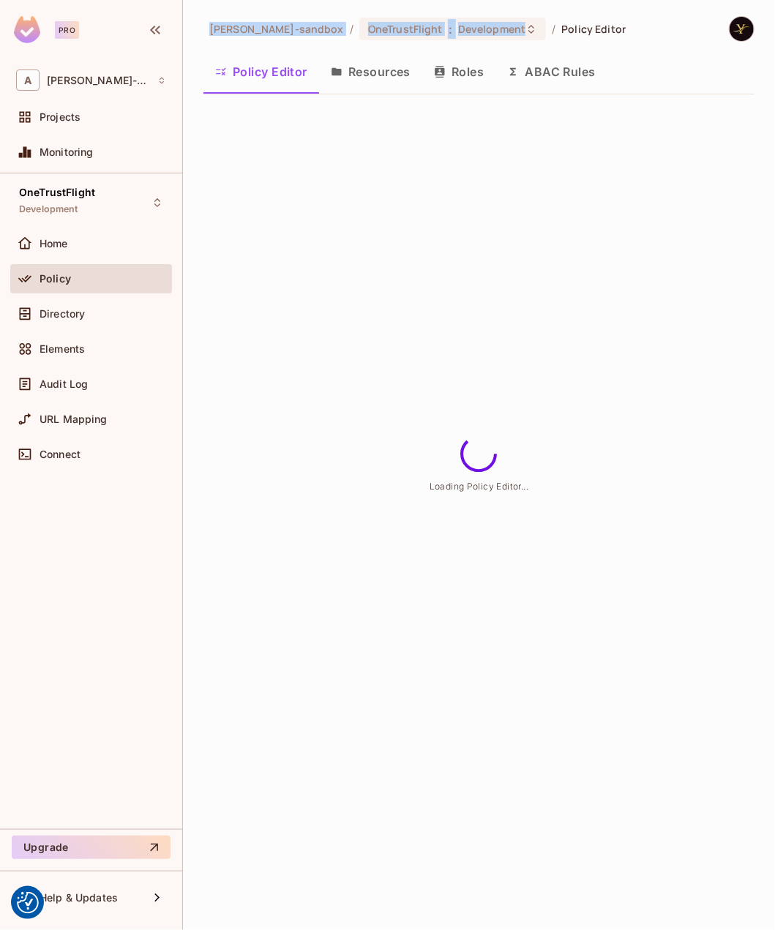
click at [530, 72] on button "ABAC Rules" at bounding box center [551, 71] width 112 height 37
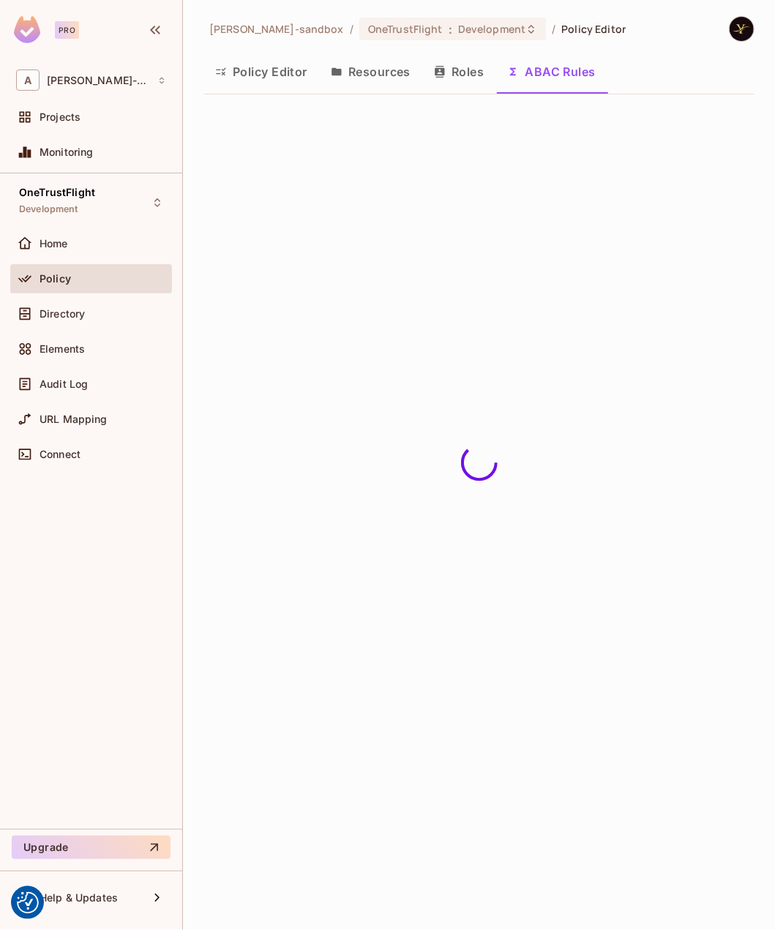
click at [472, 168] on div "[PERSON_NAME]-sandbox / OneTrustFlight : Development / Policy Editor Policy Edi…" at bounding box center [479, 465] width 592 height 930
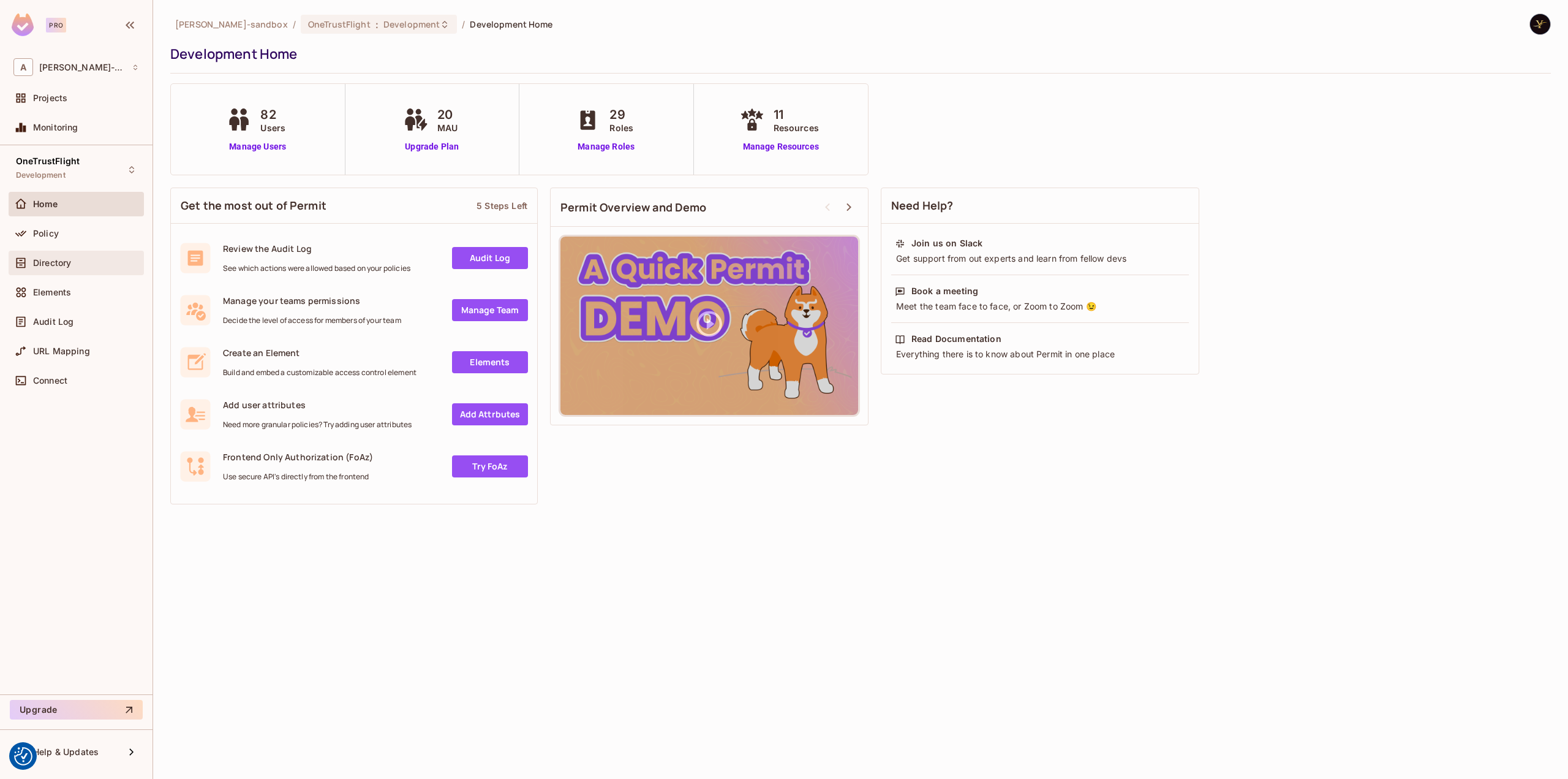
click at [45, 264] on span "Directory" at bounding box center [52, 263] width 38 height 10
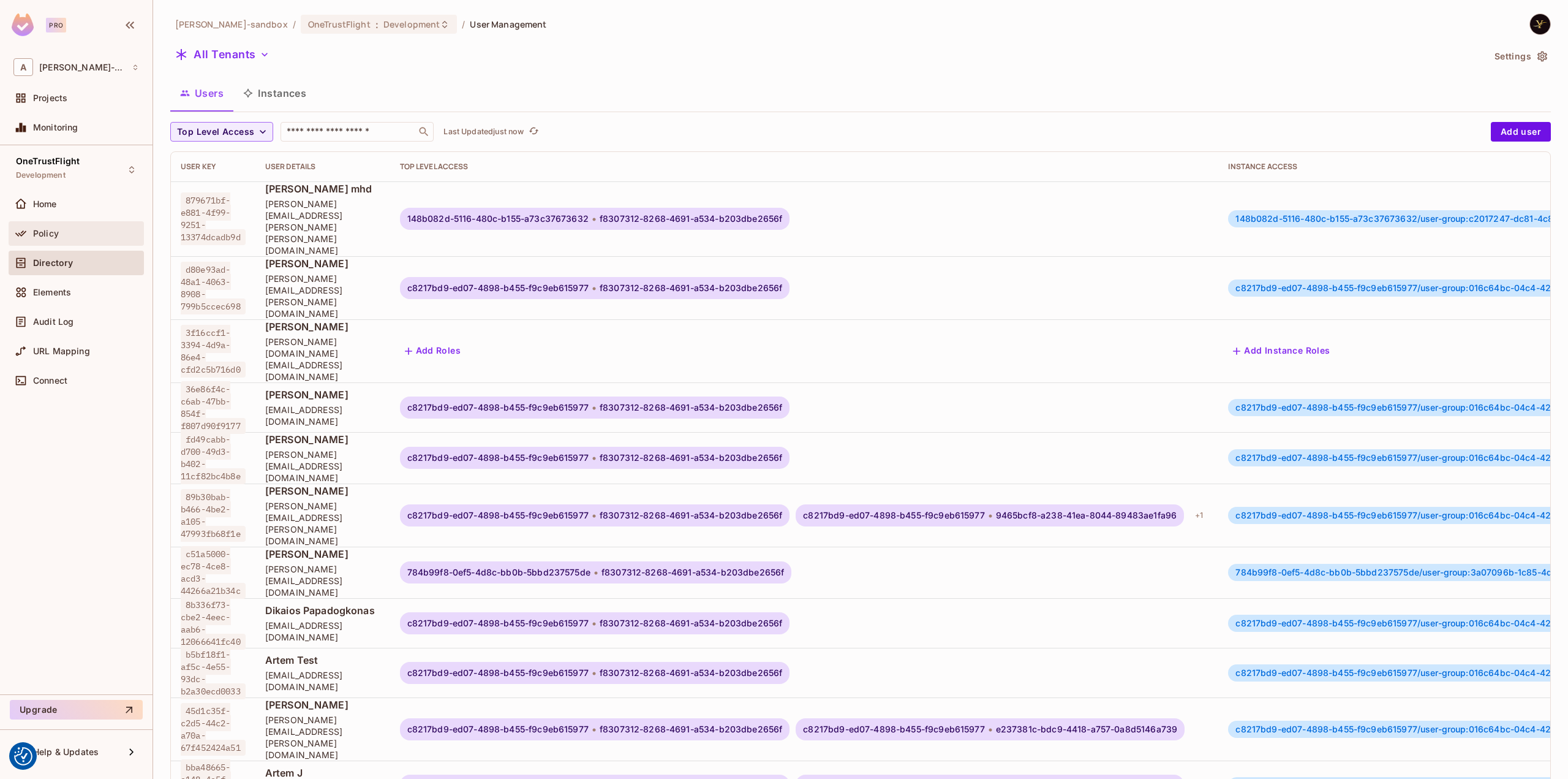
click at [74, 229] on div "Policy" at bounding box center [86, 234] width 106 height 10
